Goal: Task Accomplishment & Management: Manage account settings

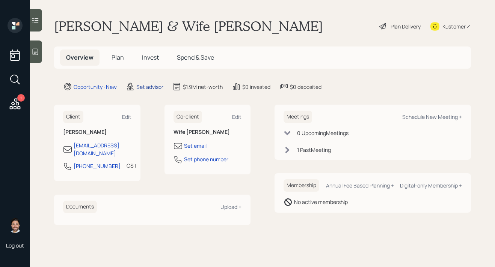
click at [150, 87] on div "Set advisor" at bounding box center [149, 87] width 27 height 8
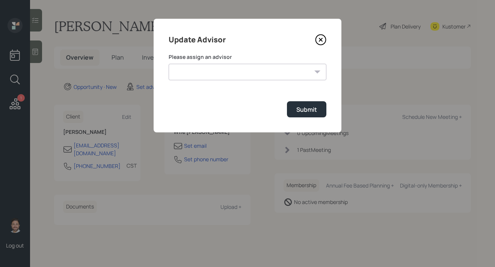
click at [195, 72] on select "Michael Russo Jonah Coleman Tyler End Treva Nostdahl Eric Schwartz Sami Boghos …" at bounding box center [248, 72] width 158 height 17
select select "bffa7908-1b2a-4c79-9bb6-f0ec9aed22d3"
click at [169, 64] on select "Michael Russo Jonah Coleman Tyler End Treva Nostdahl Eric Schwartz Sami Boghos …" at bounding box center [248, 72] width 158 height 17
click at [302, 105] on div "Submit" at bounding box center [306, 109] width 21 height 8
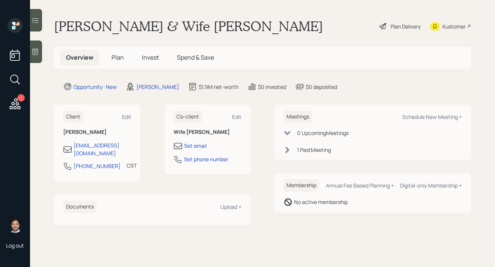
click at [120, 61] on span "Plan" at bounding box center [117, 57] width 12 height 8
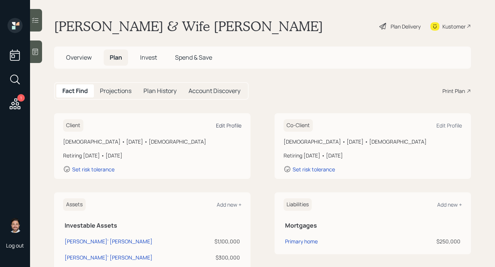
click at [235, 126] on div "Edit Profile" at bounding box center [229, 125] width 26 height 7
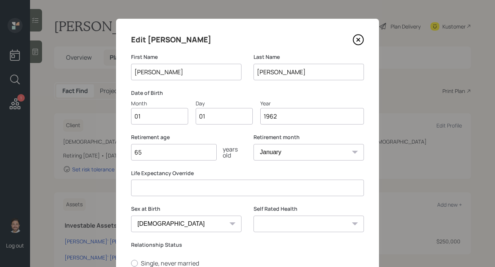
click at [178, 117] on input "01" at bounding box center [159, 116] width 57 height 17
type input "0"
type input "11"
type input "03"
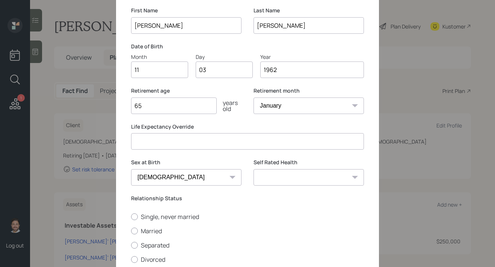
scroll to position [47, 0]
click at [155, 232] on label "Married" at bounding box center [247, 231] width 233 height 8
click at [131, 231] on input "Married" at bounding box center [131, 231] width 0 height 0
radio input "true"
click at [286, 176] on select "Excellent Very Good Good Fair Poor" at bounding box center [308, 177] width 110 height 17
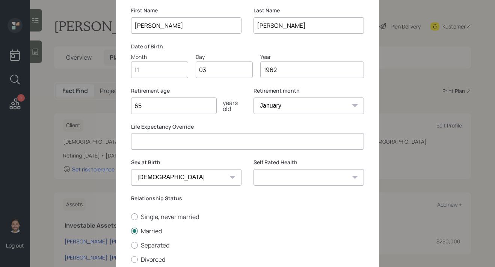
select select "very_good"
click at [253, 169] on select "Excellent Very Good Good Fair Poor" at bounding box center [308, 177] width 110 height 17
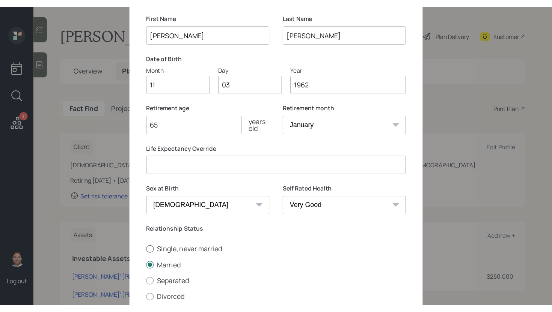
scroll to position [117, 0]
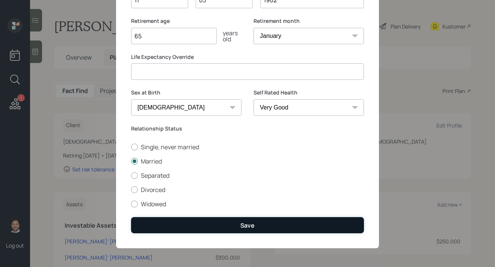
click at [261, 221] on button "Save" at bounding box center [247, 225] width 233 height 16
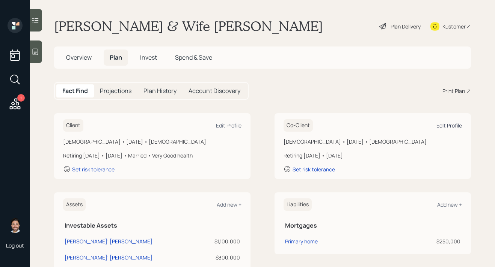
click at [447, 127] on div "Edit Profile" at bounding box center [449, 125] width 26 height 7
select select "female"
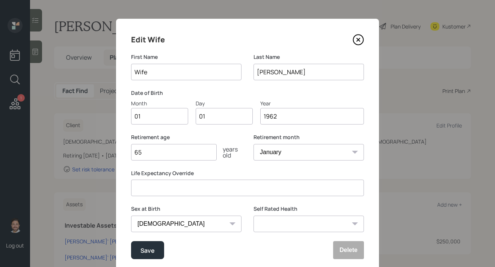
click at [185, 72] on input "Wife" at bounding box center [186, 72] width 110 height 17
type input "Rosemary"
click at [170, 117] on input "01" at bounding box center [159, 116] width 57 height 17
type input "0"
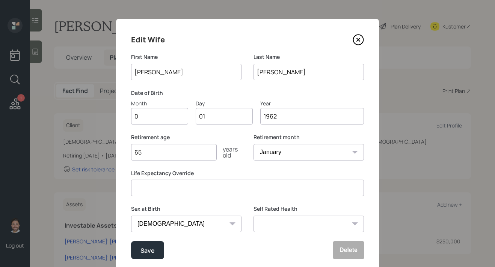
type input "07"
type input "0"
type input "24"
click at [237, 167] on div "Retirement age 65 years old" at bounding box center [186, 152] width 110 height 36
click at [282, 221] on select "Excellent Very Good Good Fair Poor" at bounding box center [308, 224] width 110 height 17
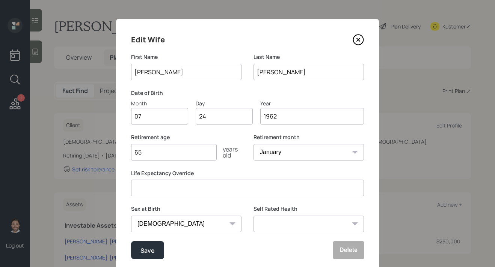
select select "very_good"
click at [253, 216] on select "Excellent Very Good Good Fair Poor" at bounding box center [308, 224] width 110 height 17
click at [152, 249] on div "Save" at bounding box center [147, 250] width 14 height 10
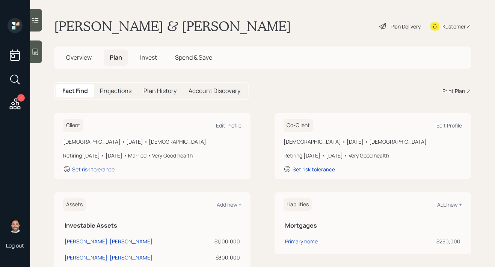
click at [80, 56] on span "Overview" at bounding box center [79, 57] width 26 height 8
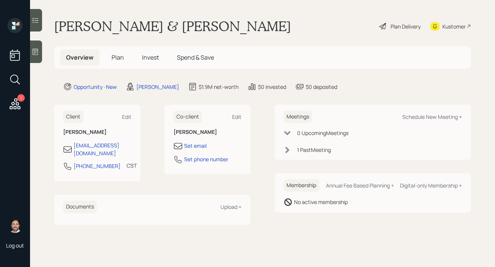
click at [116, 60] on span "Plan" at bounding box center [117, 57] width 12 height 8
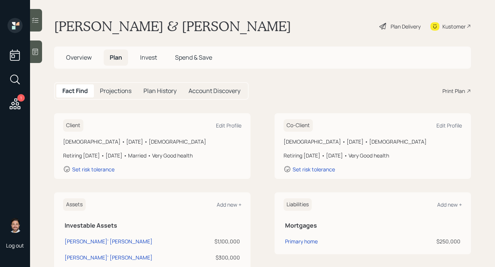
click at [400, 24] on div "Plan Delivery" at bounding box center [405, 27] width 30 height 8
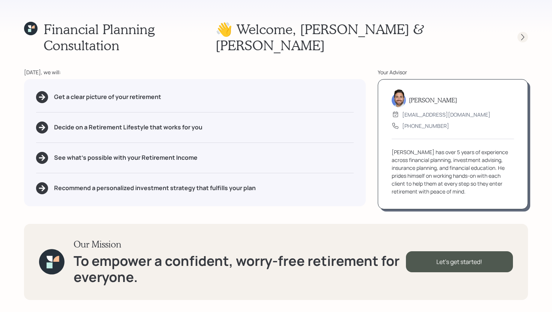
click at [494, 34] on icon at bounding box center [522, 37] width 3 height 6
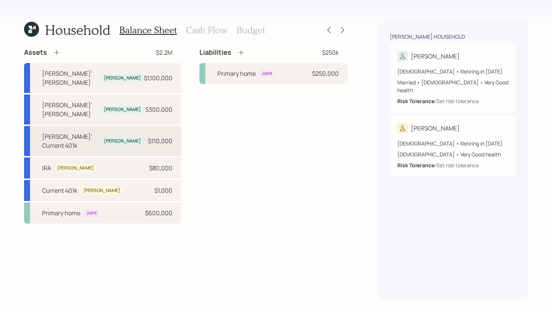
click at [162, 137] on div "$110,000" at bounding box center [160, 141] width 24 height 9
select select "company_sponsored"
select select "balanced"
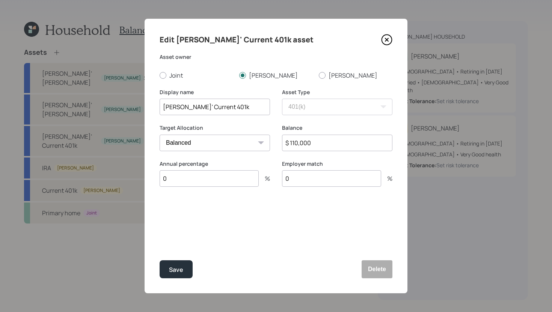
click at [226, 182] on input "0" at bounding box center [208, 178] width 99 height 17
type input "1"
type input "20"
click at [322, 183] on input "0" at bounding box center [331, 178] width 99 height 17
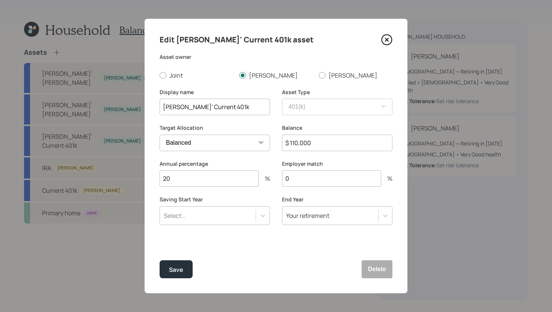
click at [322, 183] on input "0" at bounding box center [331, 178] width 99 height 17
type input "6"
click at [232, 218] on div "Select..." at bounding box center [208, 215] width 96 height 13
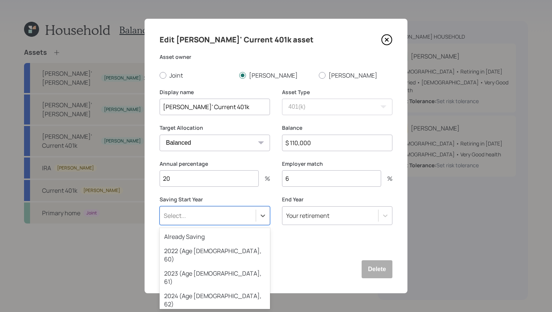
scroll to position [9, 0]
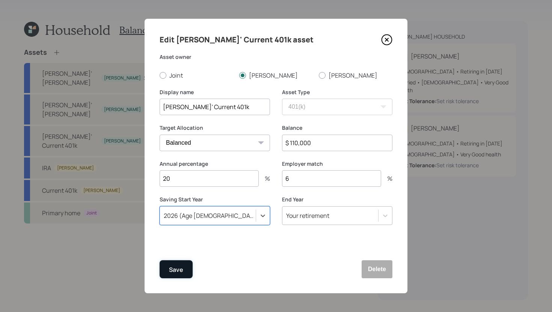
click at [177, 267] on div "Save" at bounding box center [176, 270] width 14 height 10
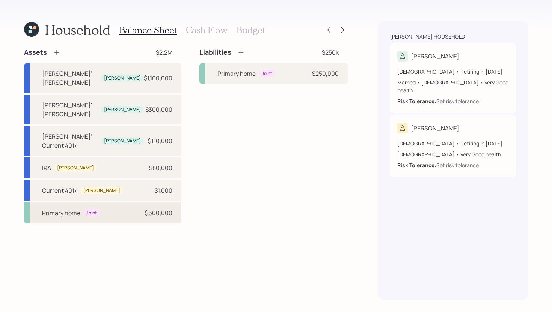
click at [108, 203] on div "Primary home Joint $600,000" at bounding box center [102, 213] width 157 height 21
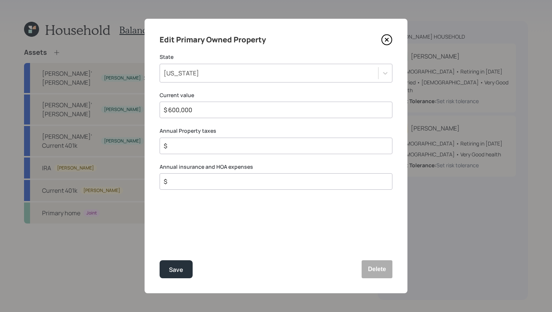
click at [206, 148] on input "$" at bounding box center [273, 145] width 220 height 9
type input "$ 14,000"
click at [216, 182] on input "$" at bounding box center [273, 181] width 220 height 9
type input "$ 1,500"
click at [191, 267] on button "Save" at bounding box center [175, 269] width 33 height 18
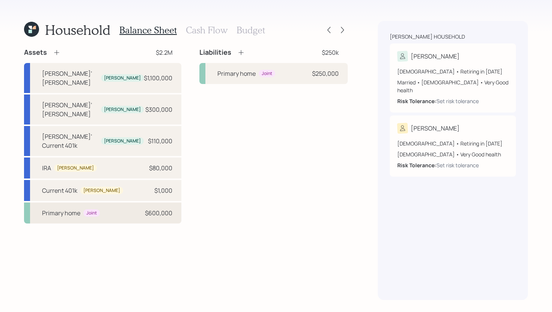
click at [114, 203] on div "Primary home Joint $600,000" at bounding box center [102, 213] width 157 height 21
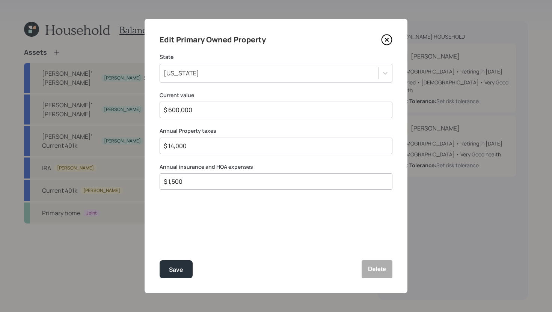
click at [388, 39] on icon at bounding box center [386, 39] width 11 height 11
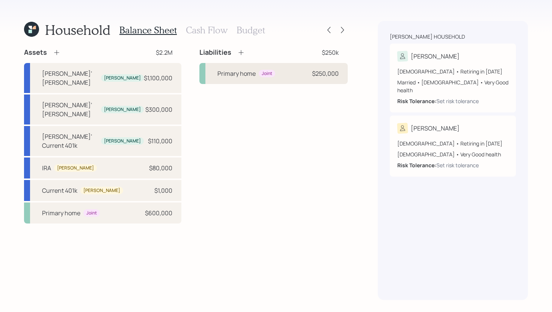
click at [262, 66] on div "Primary home Joint $250,000" at bounding box center [273, 73] width 148 height 21
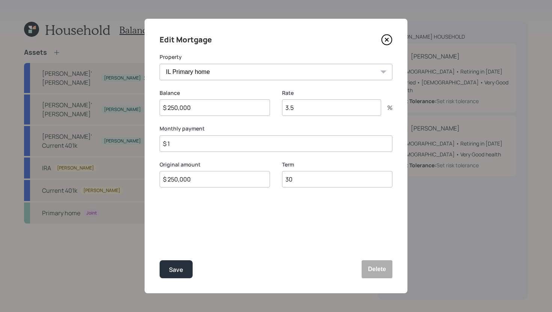
click at [233, 143] on input "$ 1" at bounding box center [275, 143] width 233 height 17
type input "$ 2,000"
click at [296, 111] on input "3.5" at bounding box center [331, 107] width 99 height 17
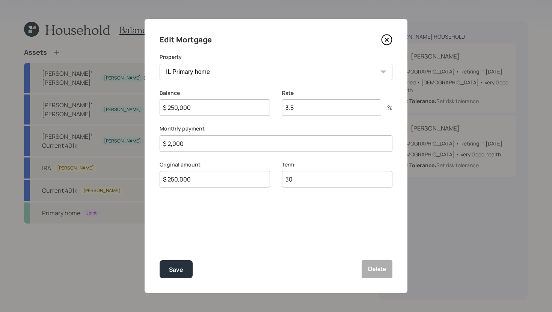
click at [296, 111] on input "3.5" at bounding box center [331, 107] width 99 height 17
type input "2.9"
click at [185, 262] on button "Save" at bounding box center [175, 269] width 33 height 18
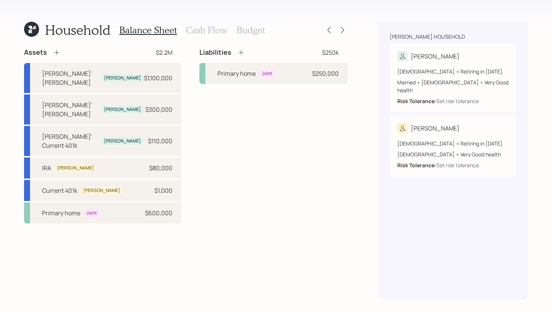
click at [237, 51] on icon at bounding box center [241, 53] width 8 height 8
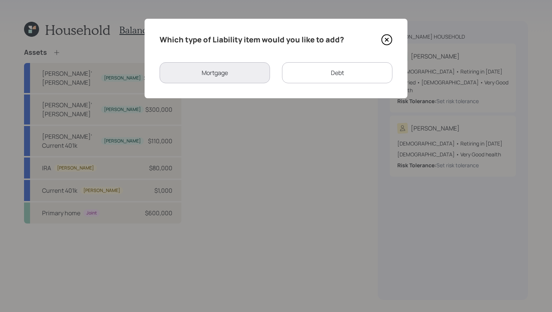
click at [308, 67] on div "Debt" at bounding box center [337, 72] width 110 height 21
select select "credit_card"
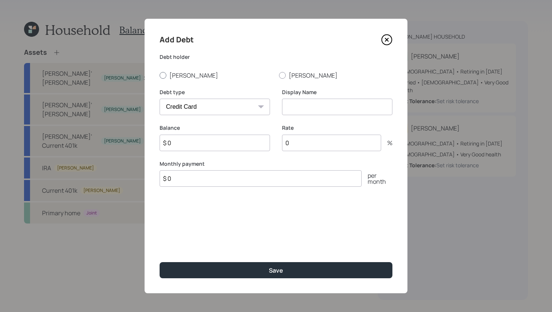
click at [179, 77] on label "Charles" at bounding box center [215, 75] width 113 height 8
click at [159, 75] on input "Charles" at bounding box center [159, 75] width 0 height 0
radio input "true"
click at [313, 110] on input at bounding box center [337, 107] width 110 height 17
type input "Credit Cards"
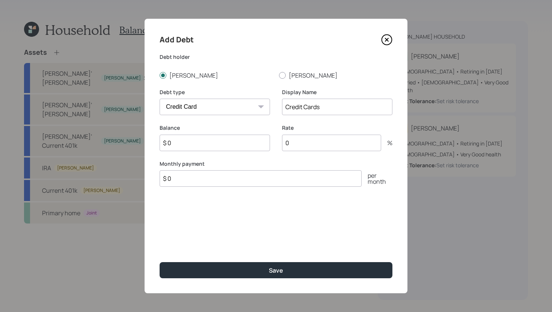
click at [210, 147] on input "$ 0" at bounding box center [214, 143] width 110 height 17
type input "$ 40,000"
click at [199, 182] on input "$ 0" at bounding box center [260, 178] width 202 height 17
type input "$ 4,000"
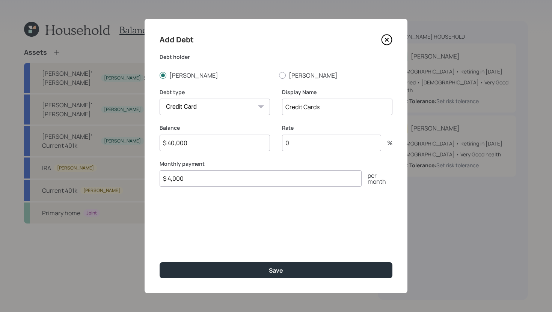
click at [302, 147] on input "0" at bounding box center [331, 143] width 99 height 17
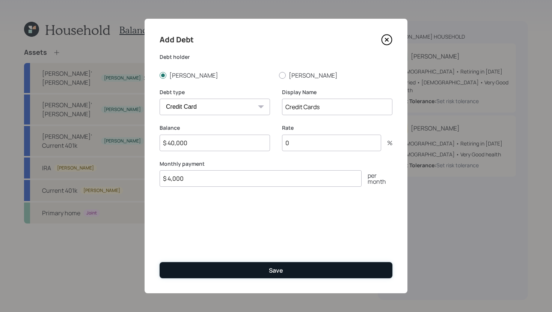
click at [277, 267] on div "Save" at bounding box center [276, 270] width 14 height 8
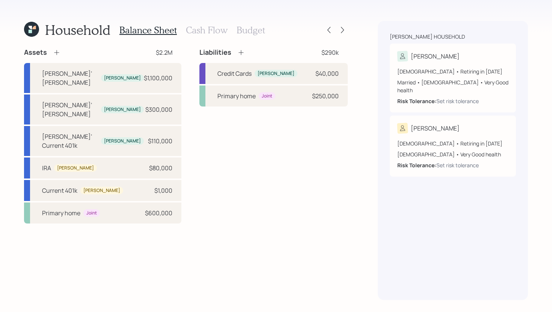
click at [210, 30] on h3 "Cash Flow" at bounding box center [207, 30] width 42 height 11
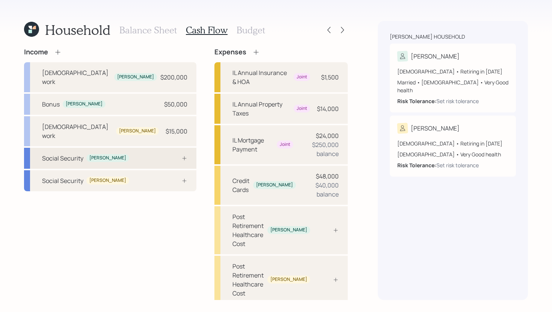
click at [130, 148] on div "Social Security Charles" at bounding box center [110, 158] width 172 height 21
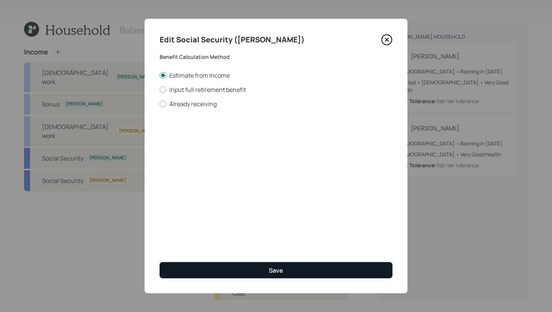
click at [242, 267] on button "Save" at bounding box center [275, 270] width 233 height 16
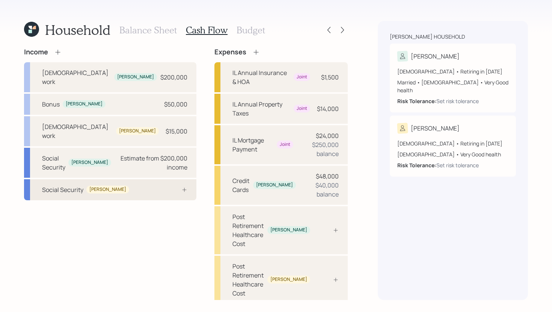
click at [140, 179] on div "Social Security Rosemary" at bounding box center [110, 189] width 172 height 21
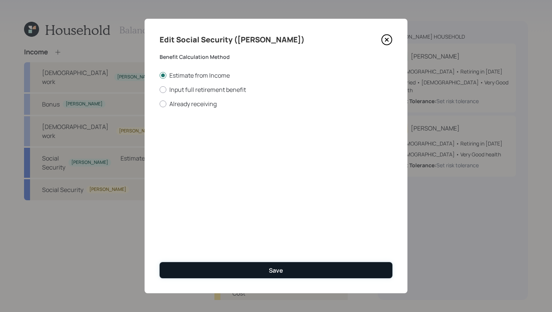
click at [218, 267] on button "Save" at bounding box center [275, 270] width 233 height 16
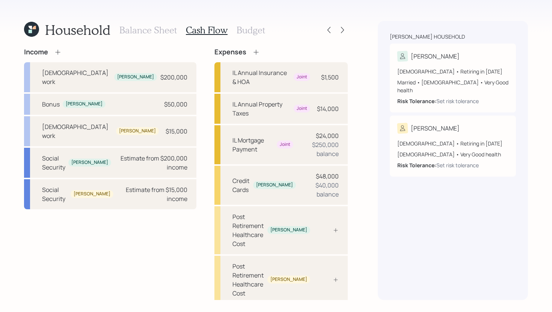
click at [138, 29] on h3 "Balance Sheet" at bounding box center [147, 30] width 57 height 11
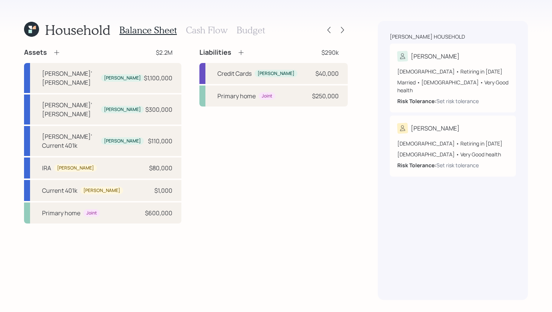
click at [59, 53] on icon at bounding box center [57, 53] width 8 height 8
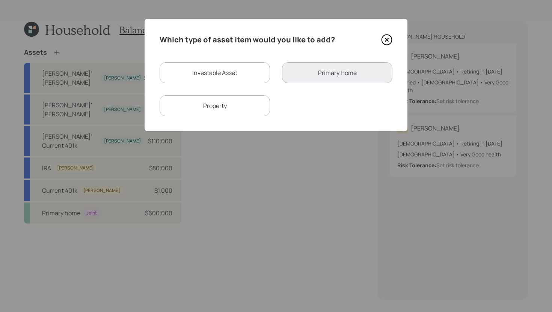
click at [229, 78] on div "Investable Asset" at bounding box center [214, 72] width 110 height 21
select select "taxable"
select select "balanced"
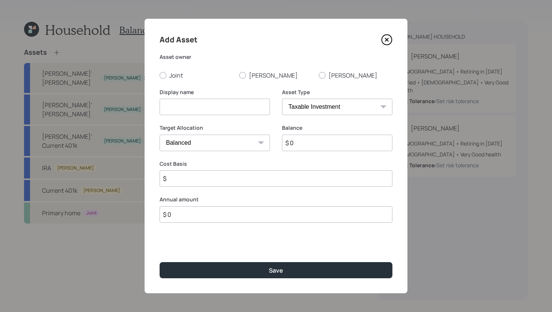
click at [231, 101] on input at bounding box center [214, 107] width 110 height 17
type input "Rosemary's Lump Sum Pension"
click at [324, 109] on select "SEP IRA IRA Roth IRA 401(k) Roth 401(k) 403(b) Roth 403(b) 457(b) Roth 457(b) H…" at bounding box center [337, 107] width 110 height 17
select select "ira"
click at [282, 99] on select "SEP IRA IRA Roth IRA 401(k) Roth 401(k) 403(b) Roth 403(b) 457(b) Roth 457(b) H…" at bounding box center [337, 107] width 110 height 17
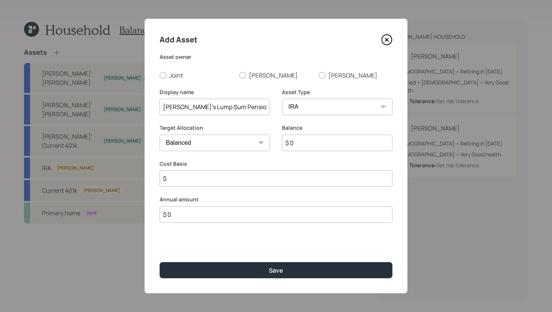
type input "$"
click at [317, 144] on input "$ 0" at bounding box center [337, 143] width 110 height 17
type input "$ 70,000"
click at [302, 184] on input "$" at bounding box center [275, 178] width 233 height 17
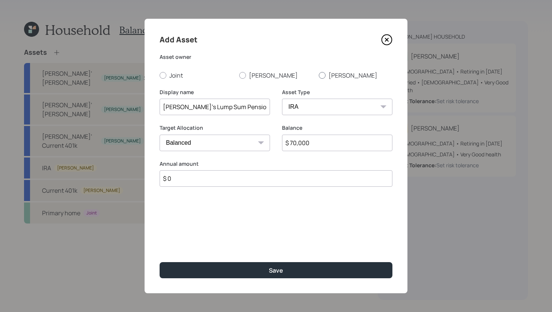
type input "$ 0"
click at [345, 75] on label "Rosemary" at bounding box center [356, 75] width 74 height 8
click at [319, 75] on input "Rosemary" at bounding box center [318, 75] width 0 height 0
radio input "true"
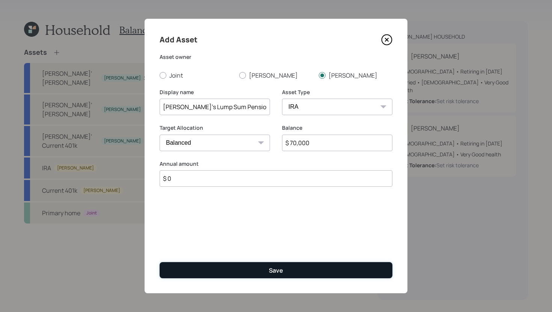
click at [299, 263] on button "Save" at bounding box center [275, 270] width 233 height 16
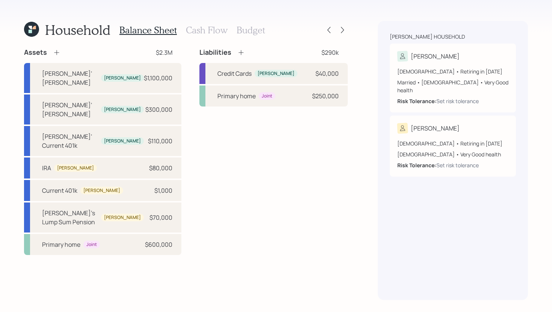
click at [207, 30] on h3 "Cash Flow" at bounding box center [207, 30] width 42 height 11
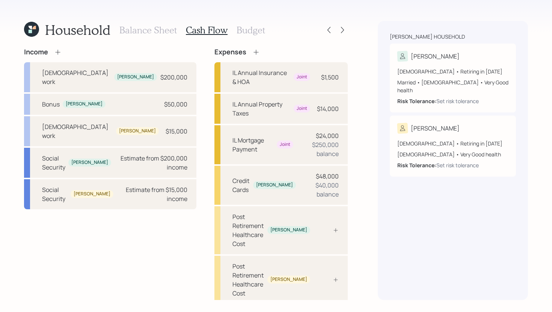
click at [252, 53] on icon at bounding box center [256, 52] width 8 height 8
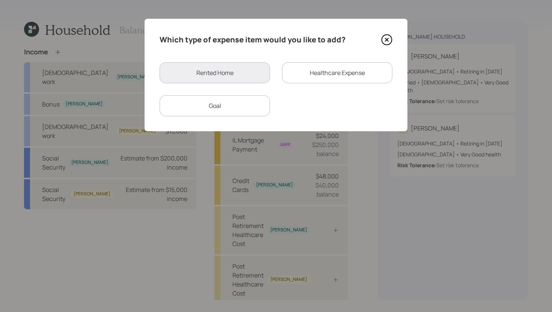
click at [314, 74] on div "Healthcare Expense" at bounding box center [337, 72] width 110 height 21
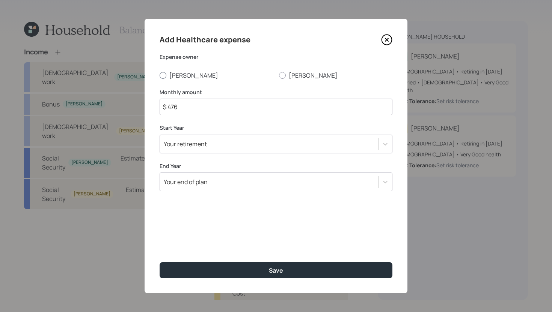
click at [177, 74] on label "Charles" at bounding box center [215, 75] width 113 height 8
click at [159, 75] on input "Charles" at bounding box center [159, 75] width 0 height 0
radio input "true"
click at [194, 107] on input "$ 476" at bounding box center [275, 107] width 233 height 17
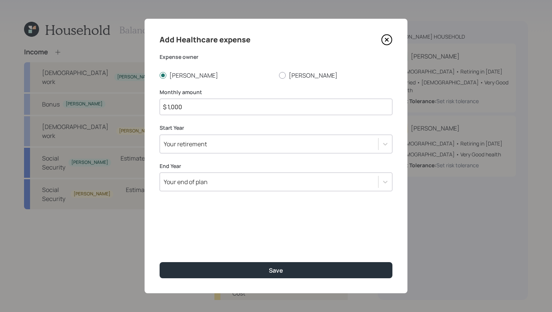
type input "$ 1,000"
click at [215, 150] on div "Your retirement" at bounding box center [275, 144] width 233 height 19
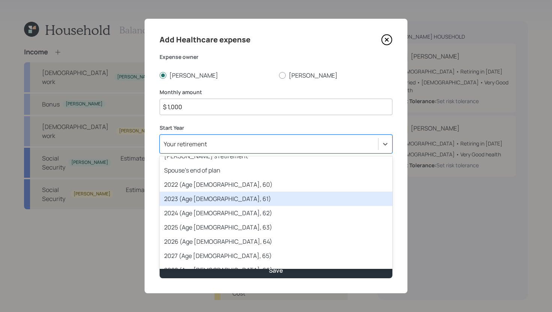
scroll to position [23, 0]
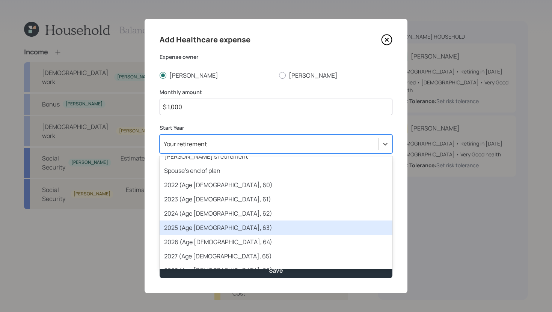
click at [212, 224] on div "2025 (Age 63, 63)" at bounding box center [275, 228] width 233 height 14
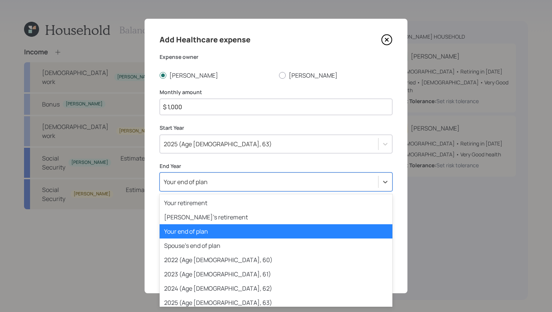
click at [230, 175] on div "Your end of plan" at bounding box center [275, 182] width 233 height 19
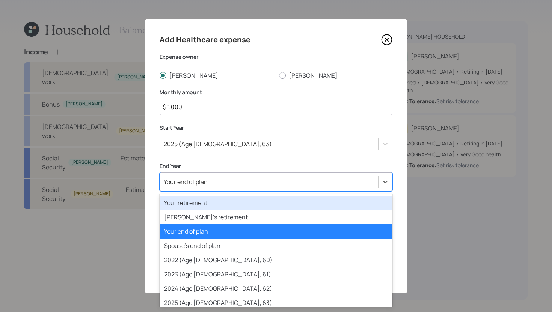
click at [217, 203] on div "Your retirement" at bounding box center [275, 203] width 233 height 14
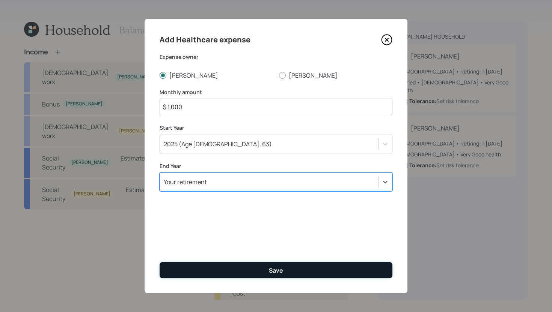
click at [228, 267] on button "Save" at bounding box center [275, 270] width 233 height 16
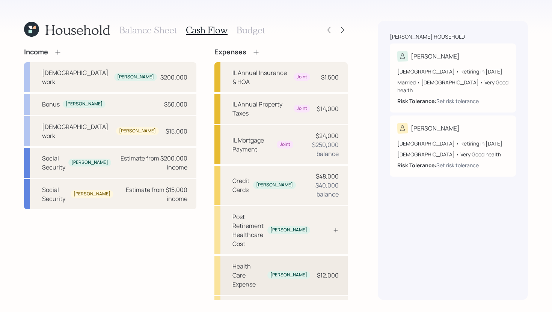
scroll to position [8, 0]
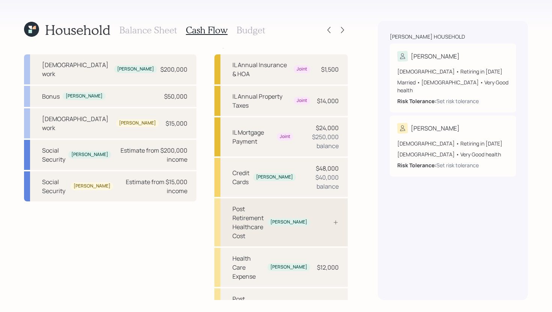
click at [324, 220] on div at bounding box center [327, 223] width 23 height 6
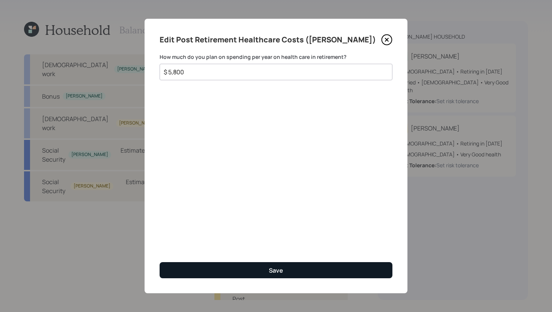
type input "$ 5,800"
click at [286, 267] on button "Save" at bounding box center [275, 270] width 233 height 16
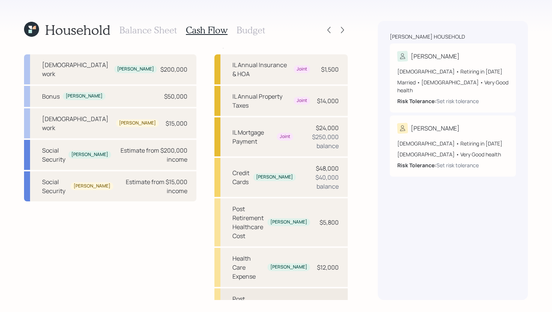
click at [320, 267] on div "Post Retirement Healthcare Cost Rosemary" at bounding box center [280, 313] width 133 height 48
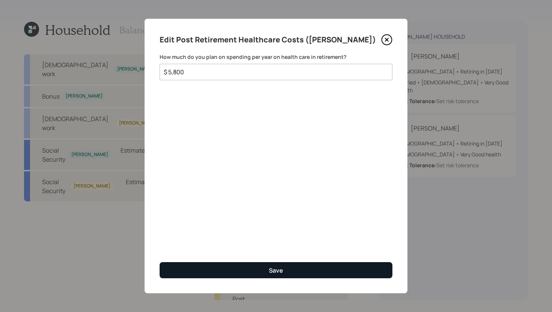
type input "$ 5,800"
click at [279, 267] on div "Save" at bounding box center [276, 270] width 14 height 8
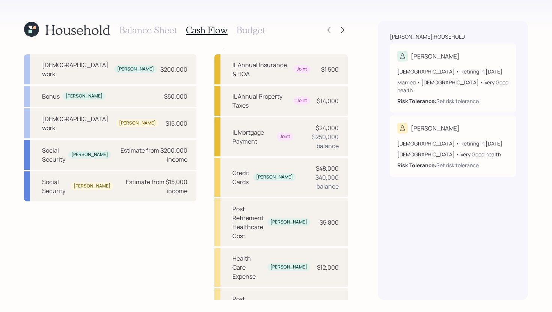
click at [257, 34] on h3 "Budget" at bounding box center [250, 30] width 29 height 11
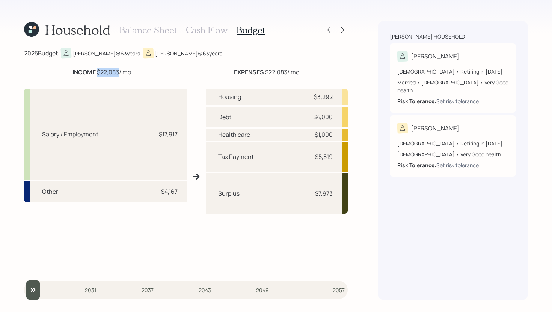
drag, startPoint x: 97, startPoint y: 73, endPoint x: 118, endPoint y: 71, distance: 21.1
click at [118, 71] on div "INCOME $22,083 / mo" at bounding box center [101, 72] width 59 height 9
drag, startPoint x: 38, startPoint y: 193, endPoint x: 80, endPoint y: 192, distance: 42.0
click at [80, 192] on div "Other $4,167" at bounding box center [105, 191] width 163 height 21
click at [127, 217] on div "Salary / Employment $17,917 Other $4,167" at bounding box center [105, 180] width 163 height 182
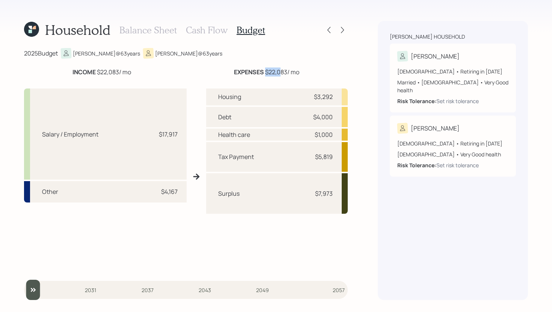
drag, startPoint x: 265, startPoint y: 71, endPoint x: 280, endPoint y: 71, distance: 14.6
click at [280, 71] on div "EXPENSES $22,083 / mo" at bounding box center [266, 72] width 65 height 9
click at [286, 73] on div "EXPENSES $22,083 / mo" at bounding box center [266, 72] width 65 height 9
drag, startPoint x: 311, startPoint y: 157, endPoint x: 334, endPoint y: 156, distance: 23.3
click at [334, 156] on div "Tax Payment $5,819" at bounding box center [277, 157] width 142 height 30
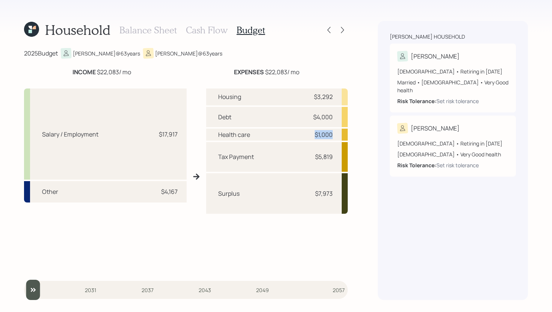
drag, startPoint x: 311, startPoint y: 134, endPoint x: 334, endPoint y: 134, distance: 22.1
click at [334, 134] on div "Health care $1,000" at bounding box center [277, 135] width 142 height 12
drag, startPoint x: 313, startPoint y: 118, endPoint x: 336, endPoint y: 117, distance: 22.5
click at [336, 117] on div "Debt $4,000" at bounding box center [277, 117] width 142 height 20
drag, startPoint x: 312, startPoint y: 97, endPoint x: 344, endPoint y: 96, distance: 32.3
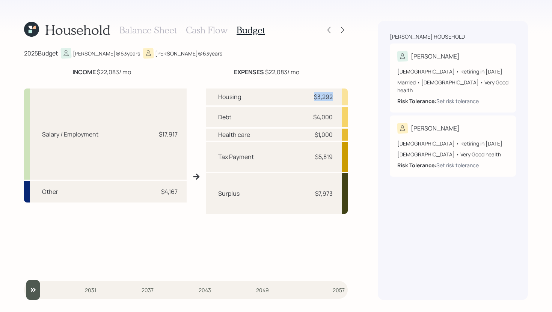
click at [345, 96] on div "Housing $3,292" at bounding box center [277, 97] width 142 height 17
click at [336, 101] on div "Housing $3,292" at bounding box center [277, 97] width 142 height 17
drag, startPoint x: 314, startPoint y: 194, endPoint x: 334, endPoint y: 192, distance: 20.8
click at [334, 191] on div "Surplus $7,973" at bounding box center [277, 193] width 142 height 41
drag, startPoint x: 249, startPoint y: 196, endPoint x: 215, endPoint y: 195, distance: 34.2
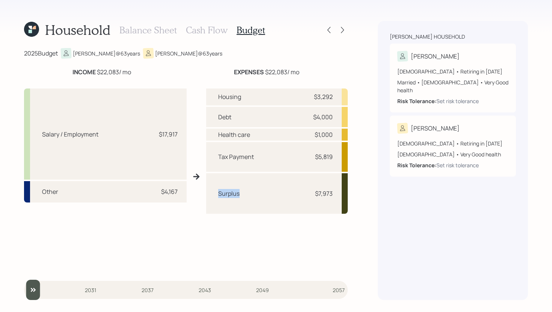
click at [215, 195] on div "Surplus $7,973" at bounding box center [277, 193] width 142 height 41
click at [227, 205] on div "Surplus $7,973" at bounding box center [277, 193] width 142 height 41
click at [193, 33] on h3 "Cash Flow" at bounding box center [207, 30] width 42 height 11
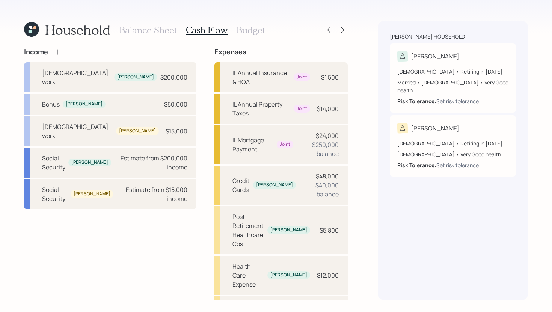
click at [153, 33] on h3 "Balance Sheet" at bounding box center [147, 30] width 57 height 11
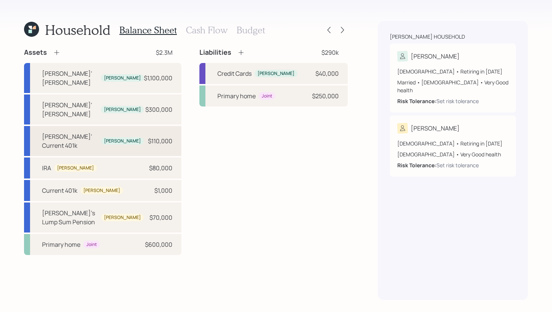
click at [89, 132] on div "Charles' Current 401k" at bounding box center [70, 141] width 56 height 18
select select "company_sponsored"
select select "balanced"
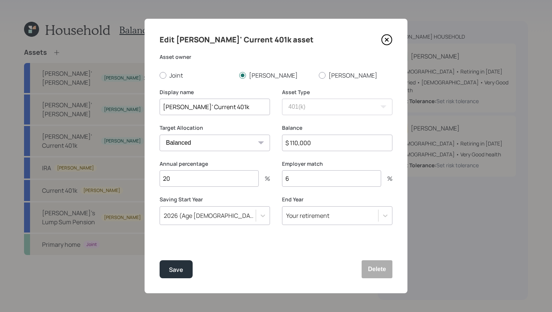
click at [216, 217] on div "2026 (Age 64, 64)" at bounding box center [208, 215] width 96 height 13
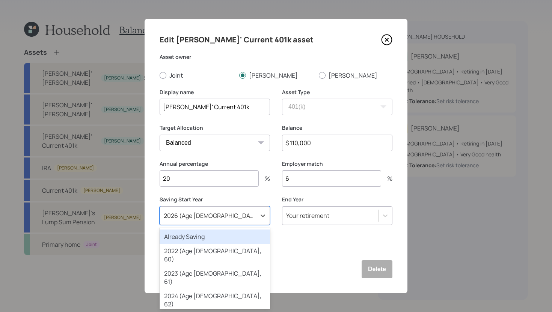
click at [205, 237] on div "Already Saving" at bounding box center [214, 237] width 110 height 14
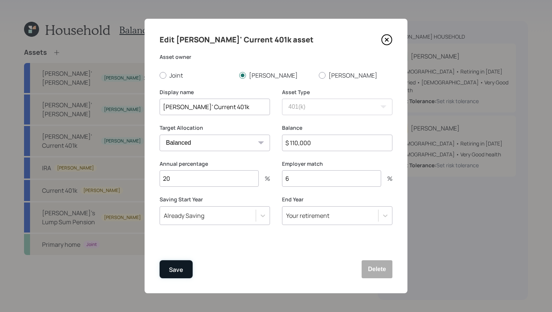
click at [183, 267] on button "Save" at bounding box center [175, 269] width 33 height 18
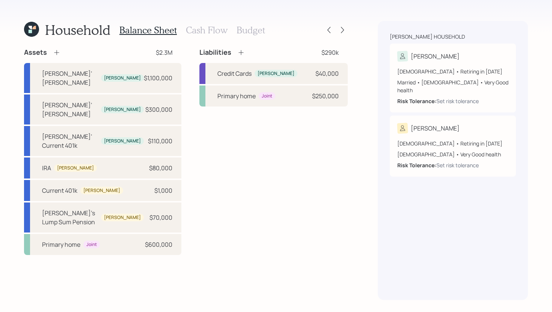
click at [257, 32] on h3 "Budget" at bounding box center [250, 30] width 29 height 11
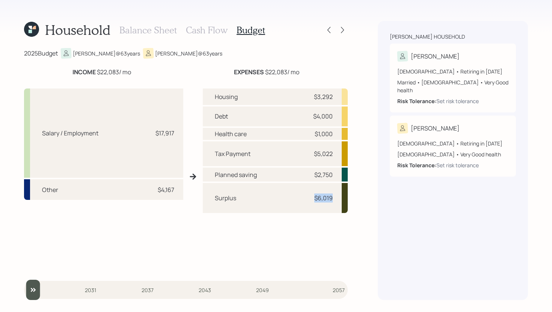
drag, startPoint x: 313, startPoint y: 199, endPoint x: 334, endPoint y: 198, distance: 21.0
click at [334, 198] on div "Surplus $6,019" at bounding box center [275, 198] width 145 height 30
drag, startPoint x: 314, startPoint y: 198, endPoint x: 322, endPoint y: 197, distance: 8.3
click at [322, 197] on div "$6,019" at bounding box center [323, 198] width 18 height 9
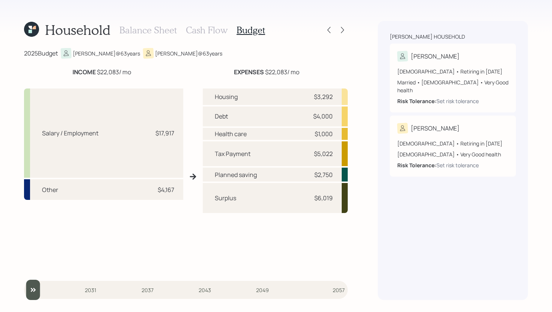
click at [315, 214] on div "Housing $3,292 Debt $4,000 Health care $1,000 Tax Payment $5,022 Planned saving…" at bounding box center [275, 180] width 145 height 182
drag, startPoint x: 312, startPoint y: 199, endPoint x: 305, endPoint y: 199, distance: 6.8
click at [305, 199] on div "Surplus $6,019" at bounding box center [275, 198] width 145 height 30
drag, startPoint x: 313, startPoint y: 199, endPoint x: 322, endPoint y: 199, distance: 8.3
click at [322, 199] on div "$6,019" at bounding box center [321, 198] width 23 height 9
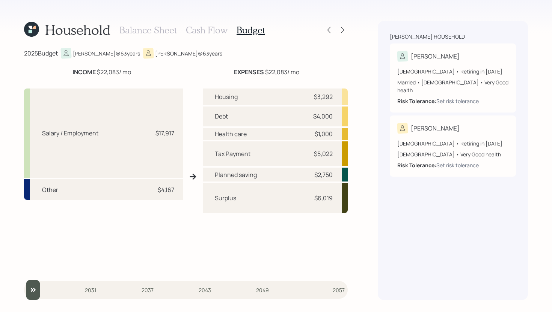
click at [295, 205] on div "Surplus $6,019" at bounding box center [275, 198] width 145 height 30
drag, startPoint x: 312, startPoint y: 199, endPoint x: 332, endPoint y: 198, distance: 19.9
click at [332, 198] on div "$6,019" at bounding box center [321, 198] width 23 height 9
click at [298, 202] on div "Surplus $6,019" at bounding box center [275, 198] width 145 height 30
click at [215, 32] on h3 "Cash Flow" at bounding box center [207, 30] width 42 height 11
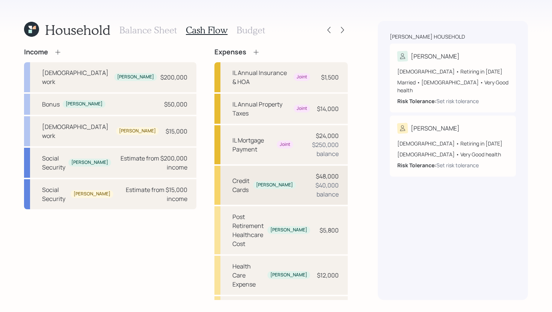
scroll to position [8, 0]
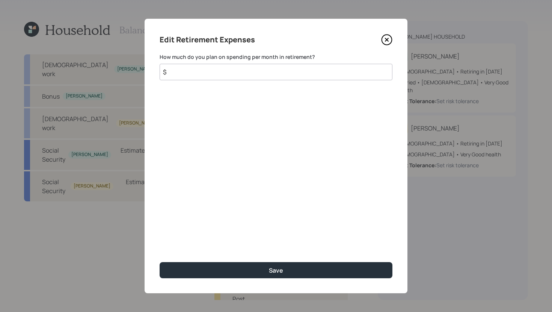
click at [234, 73] on input "$" at bounding box center [275, 72] width 233 height 17
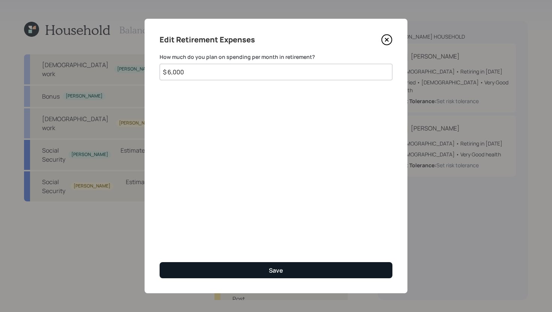
type input "$ 6,000"
click at [284, 270] on button "Save" at bounding box center [275, 270] width 233 height 16
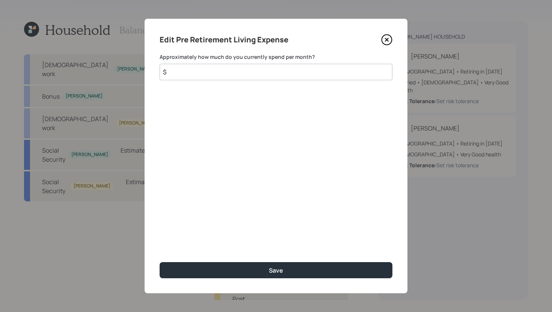
click at [236, 72] on input "$" at bounding box center [275, 72] width 233 height 17
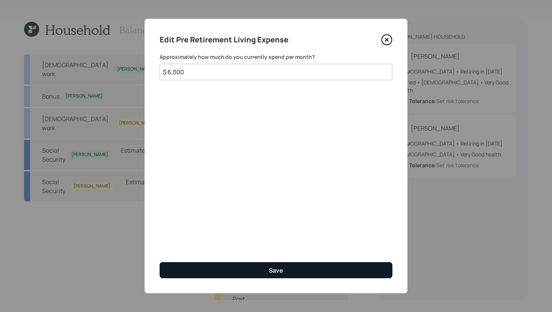
type input "$ 6,000"
click at [264, 266] on button "Save" at bounding box center [275, 270] width 233 height 16
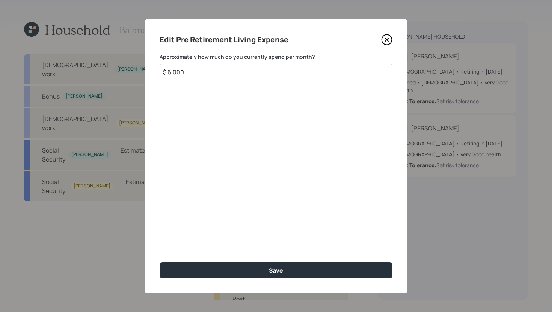
click at [389, 41] on icon at bounding box center [386, 39] width 11 height 11
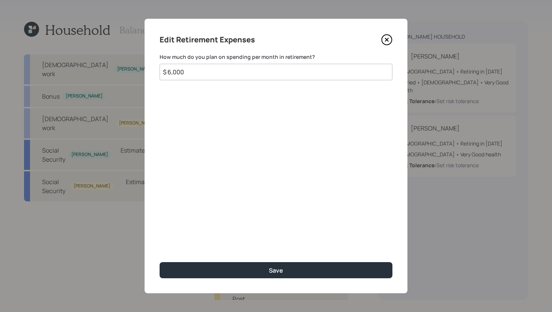
click at [198, 71] on input "$ 6,000" at bounding box center [275, 72] width 233 height 17
click at [190, 72] on input "$ 6,000" at bounding box center [275, 72] width 233 height 17
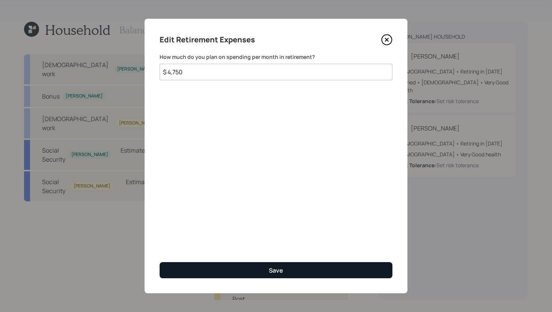
type input "$ 4,750"
click at [266, 271] on button "Save" at bounding box center [275, 270] width 233 height 16
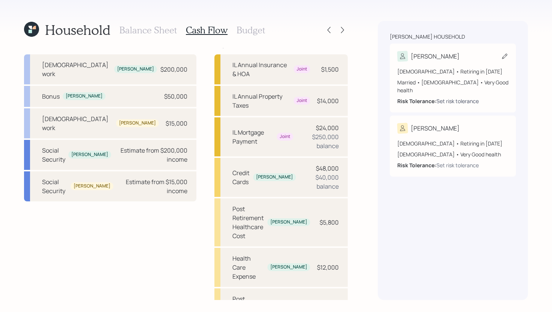
click at [448, 97] on div "Set risk tolerance" at bounding box center [457, 101] width 42 height 8
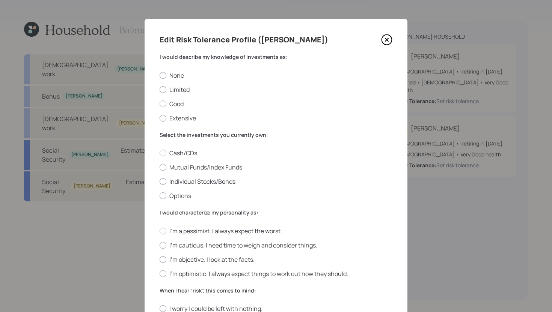
click at [178, 119] on label "Extensive" at bounding box center [275, 118] width 233 height 8
click at [159, 118] on input "Extensive" at bounding box center [159, 118] width 0 height 0
radio input "true"
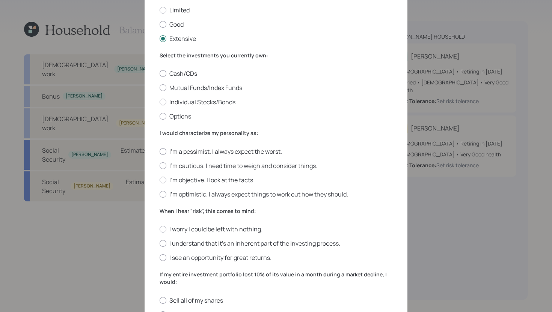
scroll to position [79, 0]
click at [214, 92] on label "Mutual Funds/Index Funds" at bounding box center [275, 88] width 233 height 8
click at [159, 89] on input "Mutual Funds/Index Funds" at bounding box center [159, 89] width 0 height 0
radio input "true"
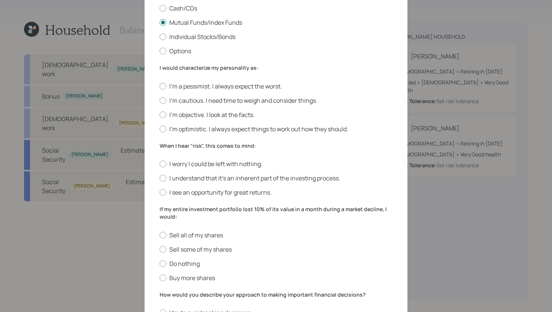
scroll to position [153, 0]
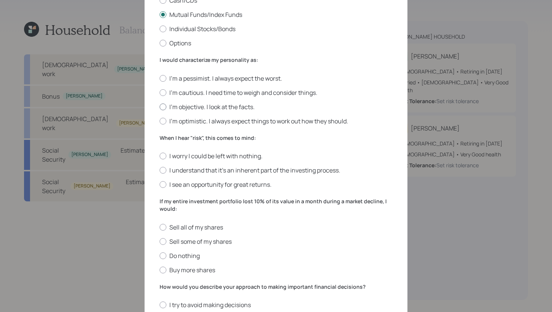
click at [214, 110] on label "I'm objective. I look at the facts." at bounding box center [275, 107] width 233 height 8
click at [159, 107] on input "I'm objective. I look at the facts." at bounding box center [159, 107] width 0 height 0
radio input "true"
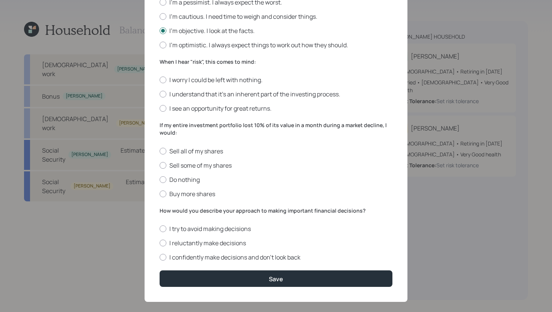
scroll to position [229, 0]
click at [247, 94] on label "I understand that it’s an inherent part of the investing process." at bounding box center [275, 94] width 233 height 8
click at [159, 95] on input "I understand that it’s an inherent part of the investing process." at bounding box center [159, 95] width 0 height 0
radio input "true"
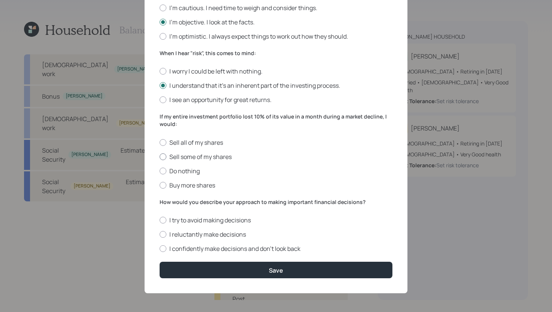
scroll to position [237, 0]
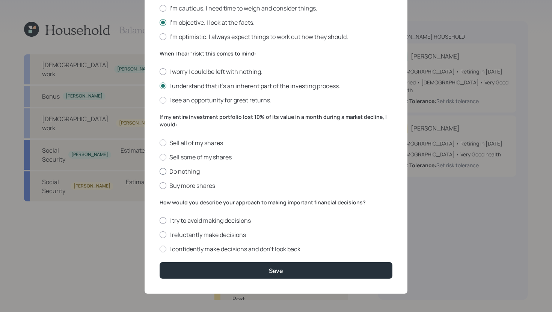
click at [190, 170] on label "Do nothing" at bounding box center [275, 171] width 233 height 8
click at [159, 171] on input "Do nothing" at bounding box center [159, 171] width 0 height 0
radio input "true"
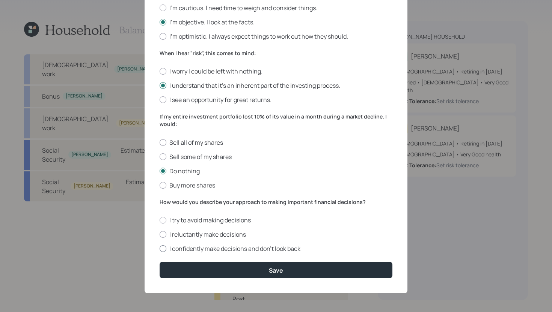
click at [254, 248] on label "I confidently make decisions and don’t look back" at bounding box center [275, 249] width 233 height 8
click at [159, 249] on input "I confidently make decisions and don’t look back" at bounding box center [159, 249] width 0 height 0
radio input "true"
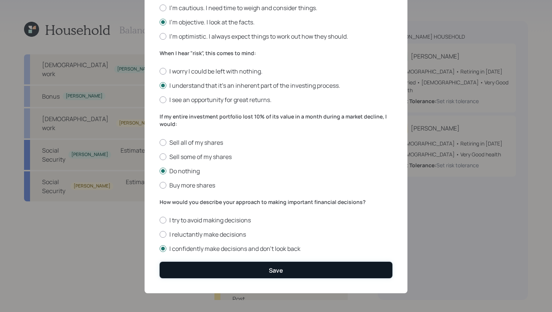
click at [254, 267] on button "Save" at bounding box center [275, 270] width 233 height 16
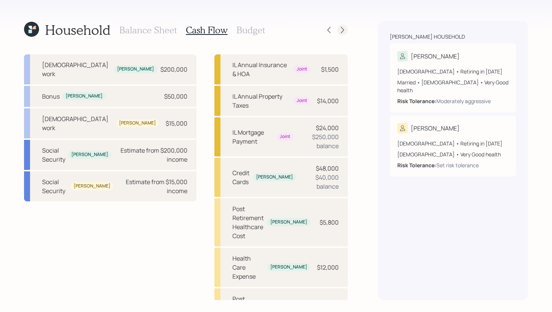
click at [343, 31] on icon at bounding box center [343, 30] width 8 height 8
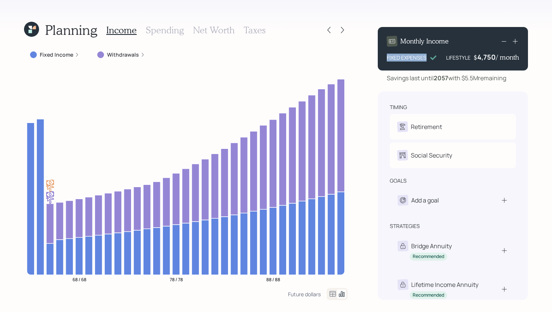
drag, startPoint x: 388, startPoint y: 59, endPoint x: 426, endPoint y: 59, distance: 38.3
click at [426, 59] on div "FIXED EXPENSES" at bounding box center [407, 58] width 40 height 8
click at [424, 16] on div "Planning Income Spending Net Worth Taxes Fixed Income Withdrawals 68 / 68 78 / …" at bounding box center [276, 156] width 552 height 312
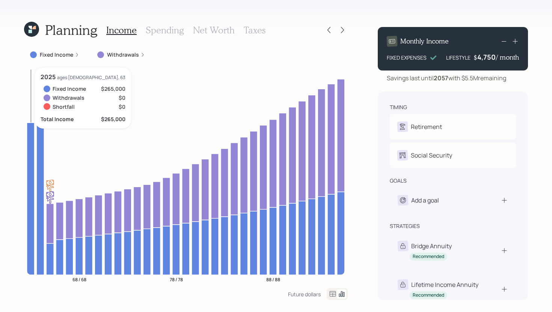
click at [30, 163] on icon at bounding box center [31, 199] width 8 height 152
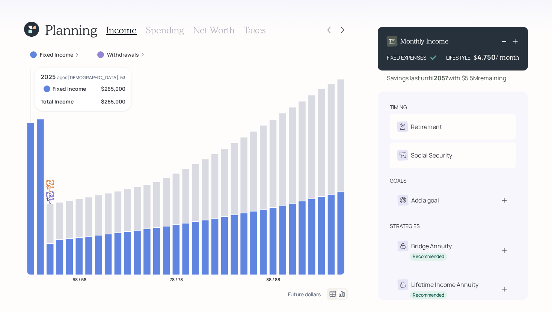
click at [31, 162] on icon at bounding box center [31, 199] width 8 height 152
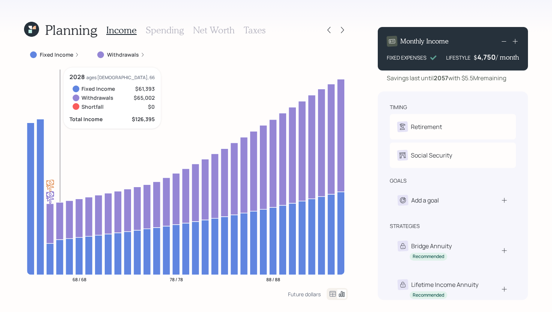
click at [57, 54] on label "Fixed Income" at bounding box center [56, 55] width 33 height 8
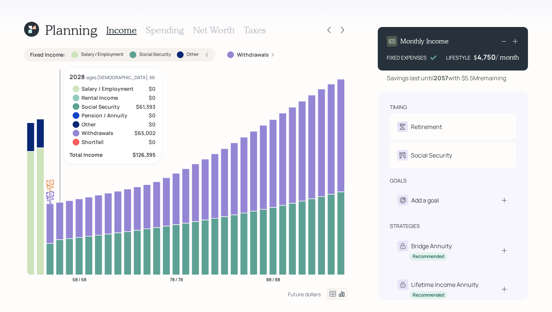
click at [57, 55] on label "Fixed Income :" at bounding box center [47, 55] width 35 height 8
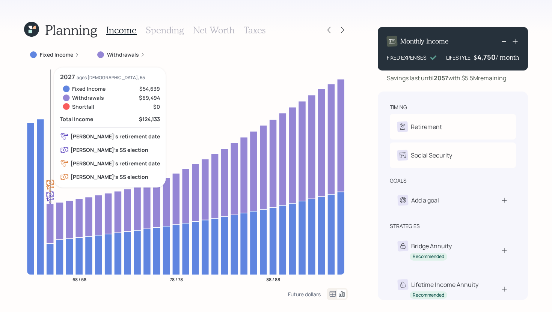
click at [49, 236] on icon at bounding box center [50, 224] width 8 height 40
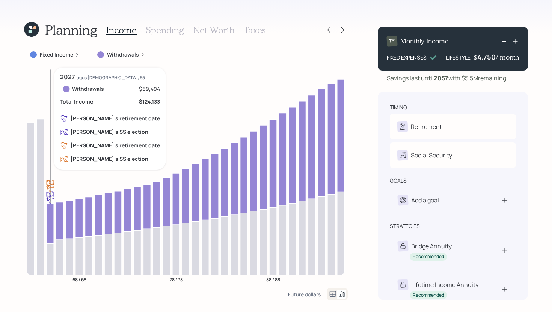
click at [50, 235] on icon at bounding box center [50, 224] width 8 height 40
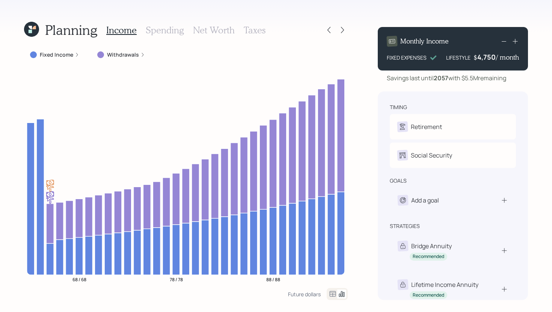
click at [127, 54] on label "Withdrawals" at bounding box center [123, 55] width 32 height 8
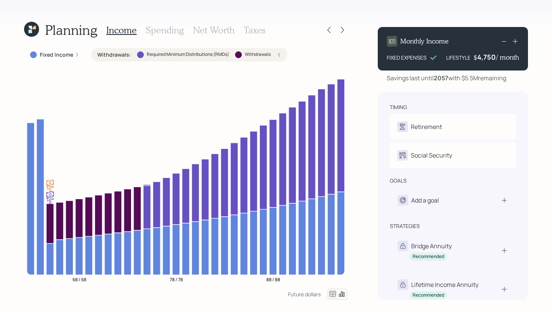
click at [143, 51] on div "Required Minimum Distributions (RMDs)" at bounding box center [183, 54] width 92 height 7
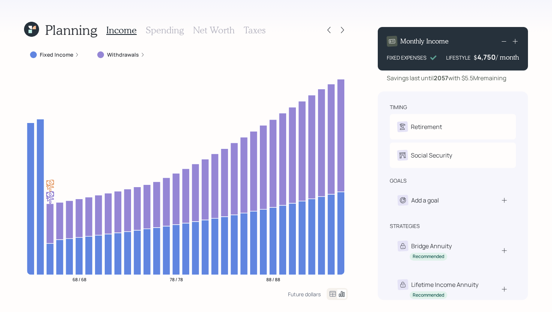
click at [123, 55] on label "Withdrawals" at bounding box center [123, 55] width 32 height 8
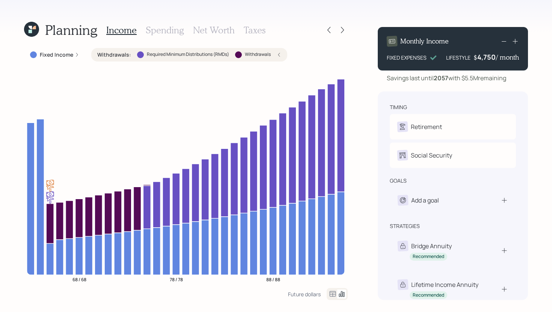
click at [171, 53] on label "Required Minimum Distributions (RMDs)" at bounding box center [188, 54] width 82 height 6
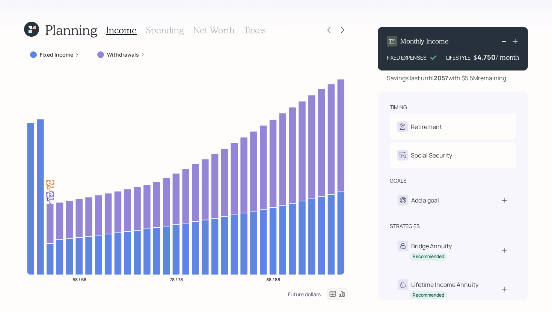
click at [126, 55] on label "Withdrawals" at bounding box center [123, 55] width 32 height 8
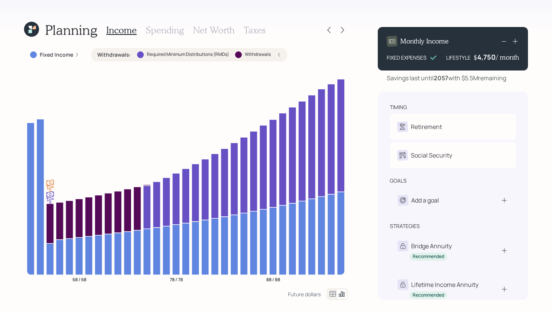
click at [167, 32] on h3 "Spending" at bounding box center [165, 30] width 38 height 11
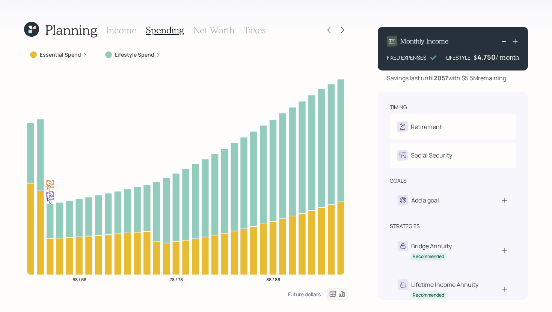
click at [135, 53] on label "Lifestyle Spend" at bounding box center [134, 55] width 39 height 8
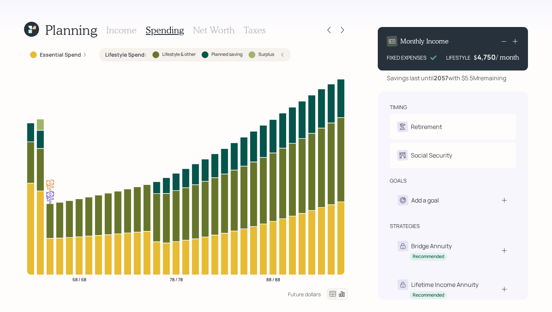
click at [162, 55] on label "Lifestyle & other" at bounding box center [178, 54] width 33 height 6
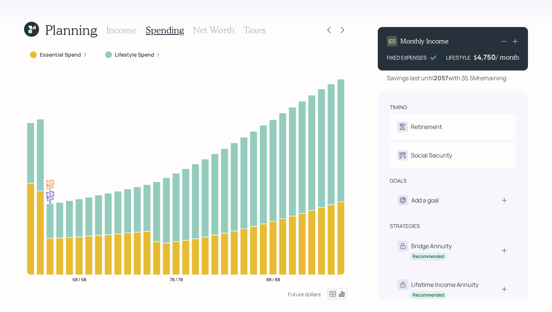
click at [122, 30] on h3 "Income" at bounding box center [121, 30] width 30 height 11
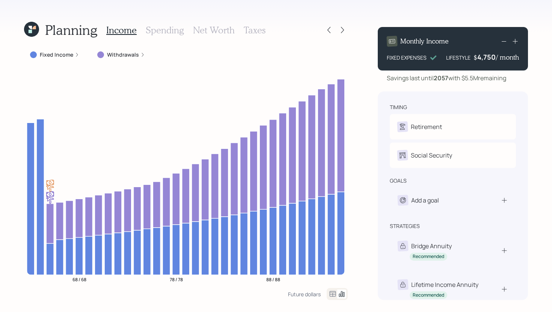
drag, startPoint x: 511, startPoint y: 77, endPoint x: 379, endPoint y: 75, distance: 131.8
click at [379, 75] on div "Savings last until 2057 with $5.5M remaining" at bounding box center [453, 78] width 150 height 9
drag, startPoint x: 464, startPoint y: 78, endPoint x: 511, endPoint y: 79, distance: 46.5
click at [511, 79] on div "Savings last until 2057 with $5.5M remaining" at bounding box center [453, 78] width 150 height 9
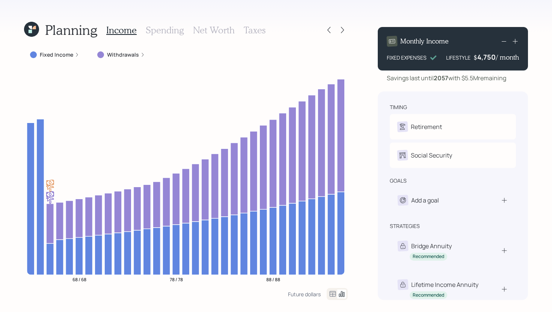
click at [200, 31] on h3 "Net Worth" at bounding box center [214, 30] width 42 height 11
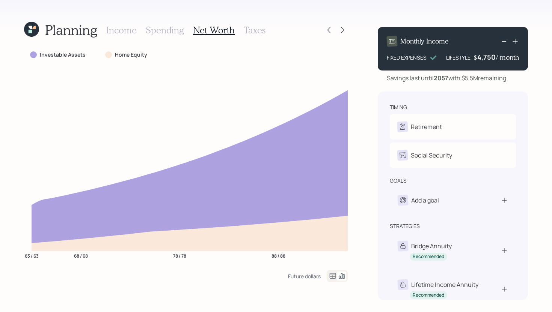
click at [128, 33] on h3 "Income" at bounding box center [121, 30] width 30 height 11
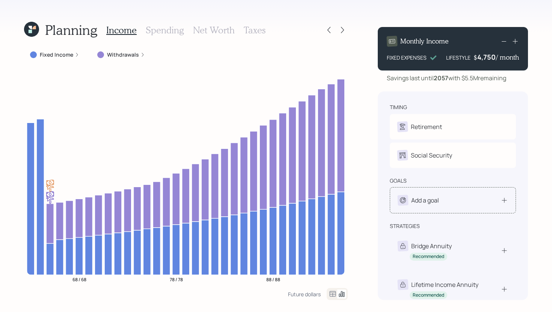
click at [431, 205] on div "Add a goal" at bounding box center [417, 200] width 41 height 11
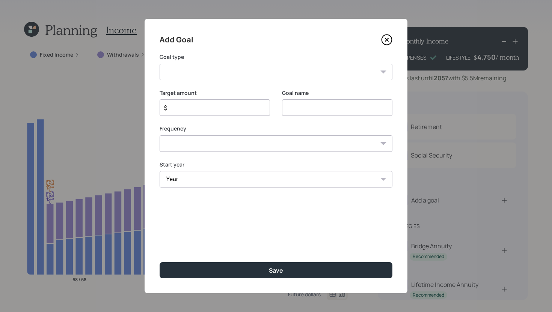
click at [319, 72] on select "Create an emergency fund Donate to charity Purchase a home Make a purchase Supp…" at bounding box center [275, 72] width 233 height 17
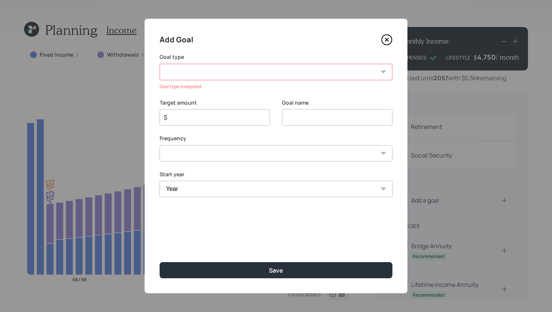
click at [387, 41] on icon at bounding box center [386, 39] width 3 height 3
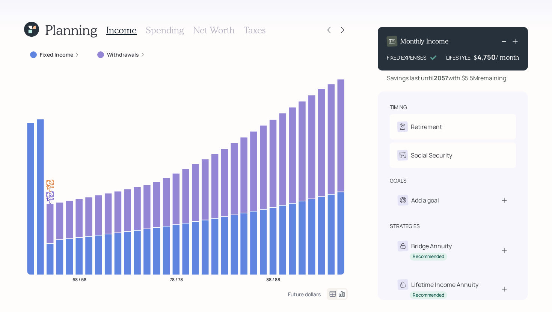
click at [168, 29] on h3 "Spending" at bounding box center [165, 30] width 38 height 11
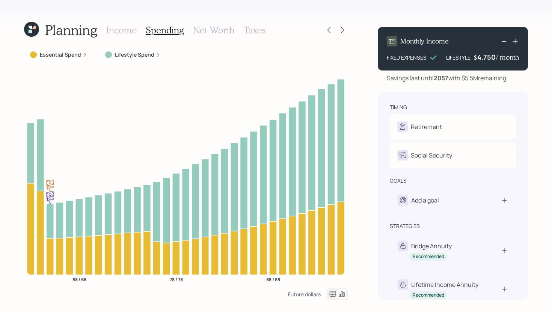
click at [123, 29] on h3 "Income" at bounding box center [121, 30] width 30 height 11
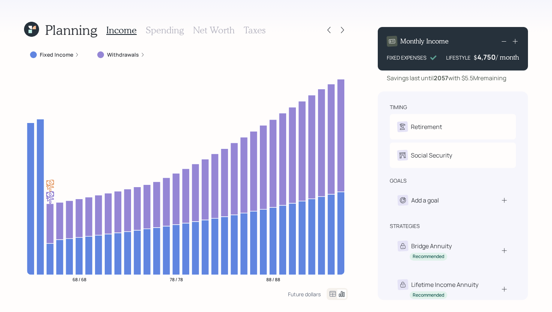
click at [157, 29] on h3 "Spending" at bounding box center [165, 30] width 38 height 11
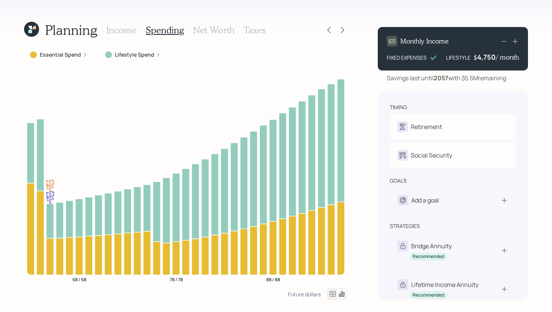
click at [258, 31] on h3 "Taxes" at bounding box center [255, 30] width 22 height 11
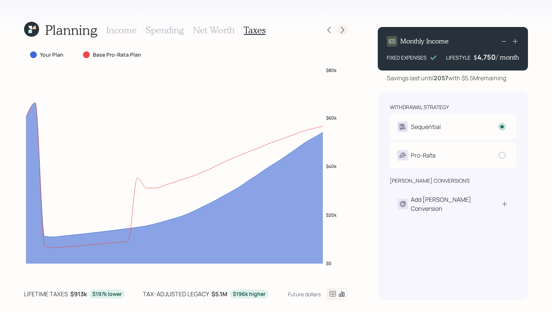
click at [343, 32] on icon at bounding box center [343, 30] width 8 height 8
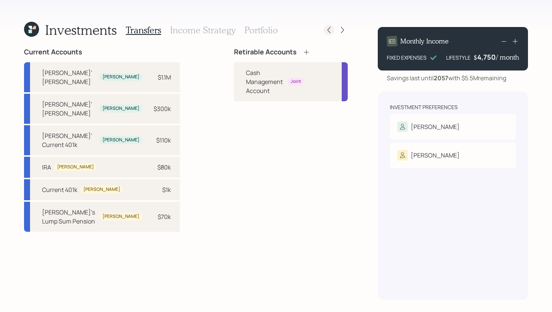
click at [327, 30] on icon at bounding box center [329, 30] width 8 height 8
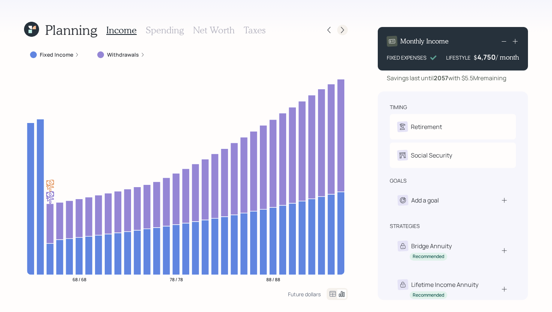
click at [345, 30] on icon at bounding box center [343, 30] width 8 height 8
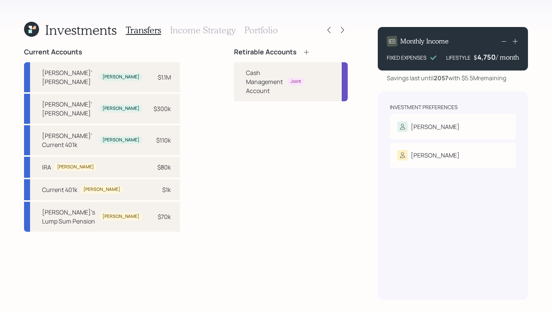
click at [297, 50] on div "Retirable Accounts" at bounding box center [291, 52] width 114 height 8
click at [302, 53] on icon at bounding box center [306, 52] width 8 height 8
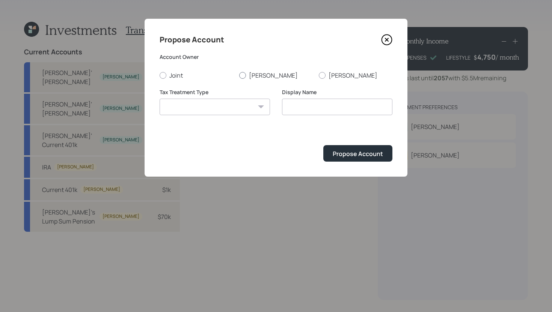
click at [255, 75] on label "Charles" at bounding box center [276, 75] width 74 height 8
click at [239, 75] on input "Charles" at bounding box center [239, 75] width 0 height 0
radio input "true"
click at [223, 107] on select "Roth Taxable Traditional" at bounding box center [214, 107] width 110 height 17
select select "traditional"
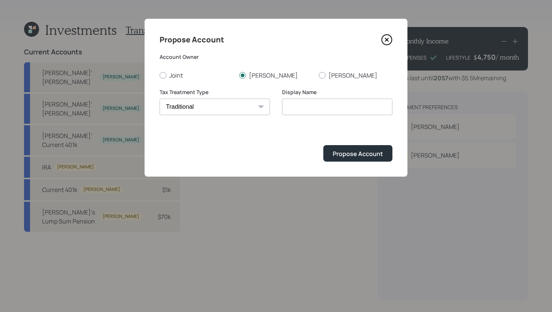
click at [159, 99] on select "Roth Taxable Traditional" at bounding box center [214, 107] width 110 height 17
click at [328, 110] on input "Traditional" at bounding box center [337, 107] width 110 height 17
click at [286, 108] on input "Traditional IRA" at bounding box center [337, 107] width 110 height 17
type input "Charles' Traditional IRA"
click at [354, 150] on div "Propose Account" at bounding box center [358, 154] width 50 height 8
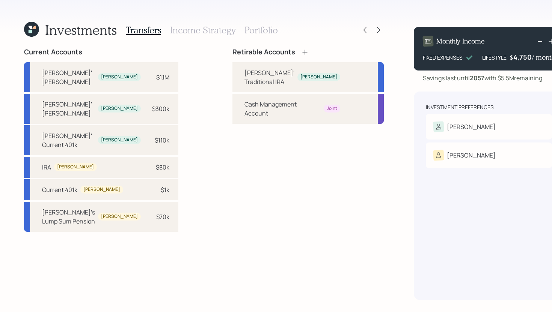
click at [302, 52] on icon at bounding box center [304, 52] width 5 height 5
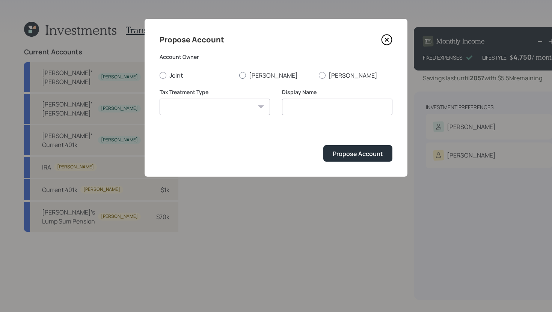
click at [257, 78] on label "Charles" at bounding box center [276, 75] width 74 height 8
click at [239, 75] on input "Charles" at bounding box center [239, 75] width 0 height 0
radio input "true"
click at [232, 107] on select "Roth Taxable Traditional" at bounding box center [214, 107] width 110 height 17
select select "roth"
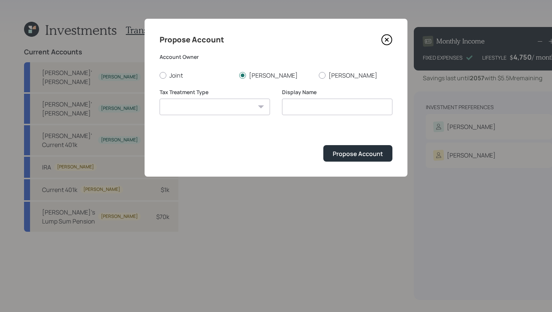
click at [159, 99] on select "Roth Taxable Traditional" at bounding box center [214, 107] width 110 height 17
click at [285, 108] on input "Roth" at bounding box center [337, 107] width 110 height 17
click at [348, 107] on input "Charle's Roth" at bounding box center [337, 107] width 110 height 17
type input "Charle's Roth IRA"
click at [355, 154] on div "Propose Account" at bounding box center [358, 154] width 50 height 8
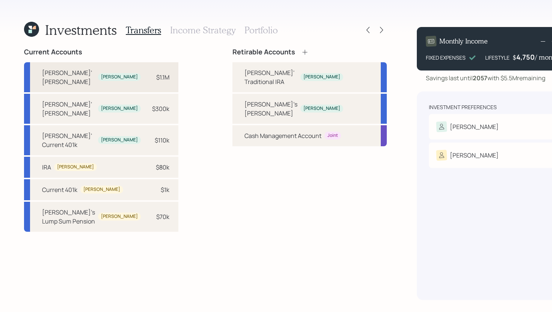
click at [156, 73] on div "$1.1M" at bounding box center [162, 77] width 13 height 9
click at [244, 77] on div "Charles' Traditional IRA" at bounding box center [270, 77] width 53 height 18
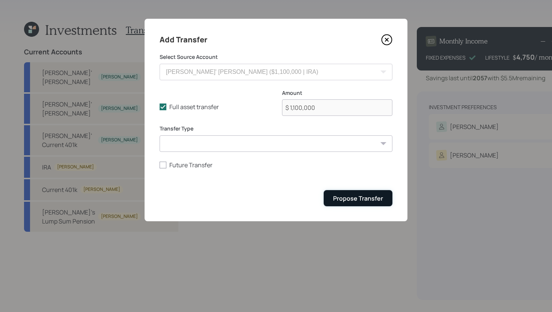
click at [361, 202] on div "Propose Transfer" at bounding box center [358, 198] width 50 height 8
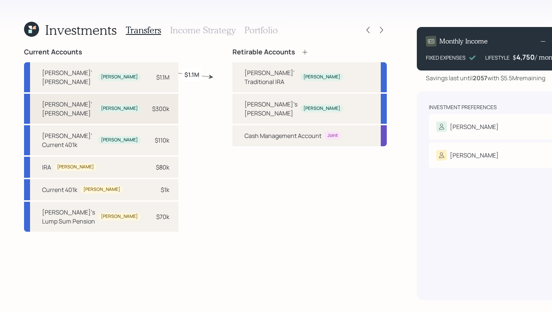
click at [154, 104] on div "$300k" at bounding box center [160, 108] width 17 height 9
click at [244, 110] on div "Charle's Roth IRA" at bounding box center [270, 109] width 53 height 18
select select "578e67b3-9689-4d21-8a38-d0b92cb35706"
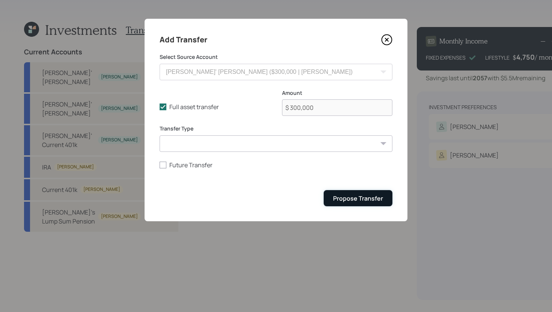
click at [338, 196] on div "Propose Transfer" at bounding box center [358, 198] width 50 height 8
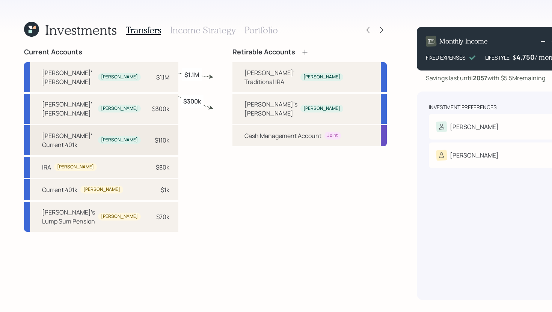
click at [163, 125] on div "Charles' Current 401k Charles $110k" at bounding box center [101, 140] width 154 height 30
click at [232, 81] on div "Charles' Traditional IRA Charles" at bounding box center [309, 77] width 154 height 30
select select "28f08eec-e13e-4e71-b4d1-4127e2b8bd7d"
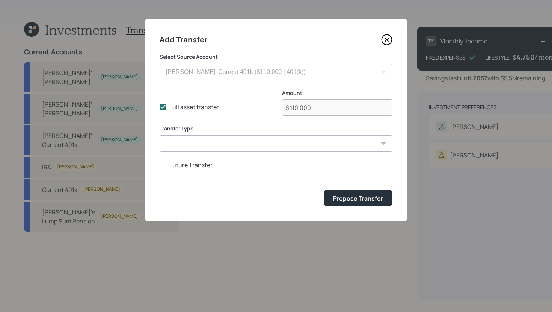
click at [169, 166] on label "Future Transfer" at bounding box center [275, 165] width 233 height 8
click at [159, 165] on input "Future Transfer" at bounding box center [159, 165] width 0 height 0
checkbox input "true"
select select "10"
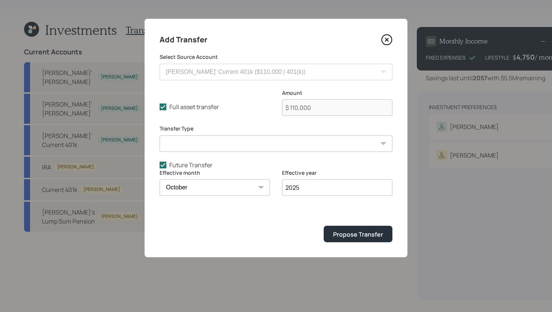
click at [307, 187] on input "2025" at bounding box center [337, 187] width 110 height 17
type input "2027"
click at [346, 236] on div "Propose Transfer" at bounding box center [358, 234] width 50 height 8
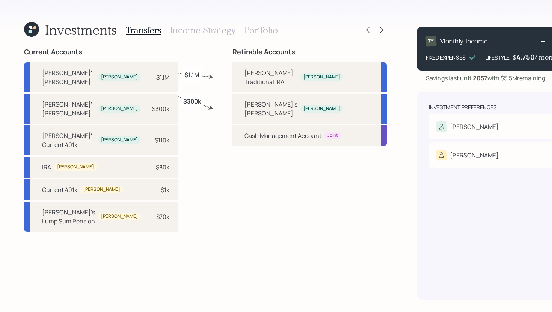
click at [202, 34] on h3 "Income Strategy" at bounding box center [202, 30] width 65 height 11
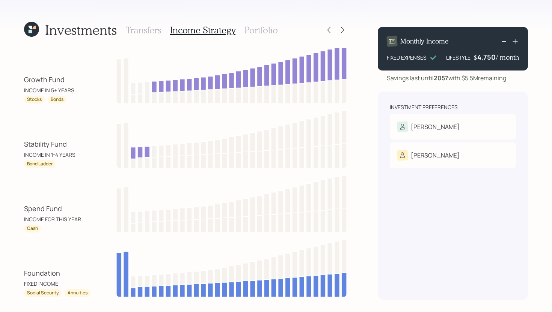
scroll to position [26, 0]
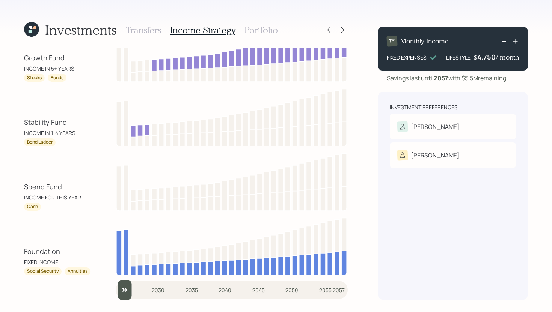
click at [128, 290] on input "slider" at bounding box center [232, 290] width 232 height 20
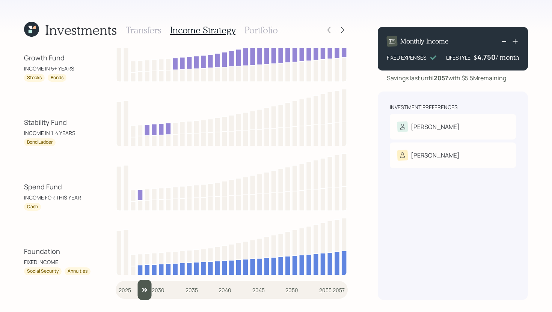
click at [136, 289] on input "slider" at bounding box center [232, 290] width 232 height 20
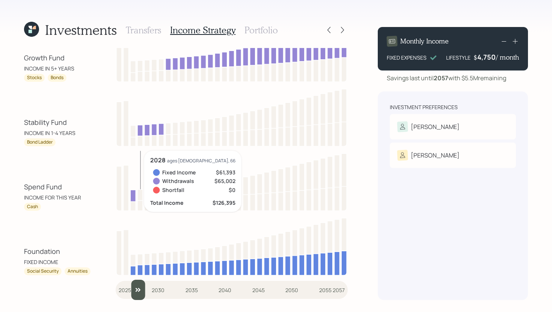
drag, startPoint x: 142, startPoint y: 294, endPoint x: 136, endPoint y: 294, distance: 6.0
type input "2027"
click at [136, 294] on input "slider" at bounding box center [232, 290] width 232 height 20
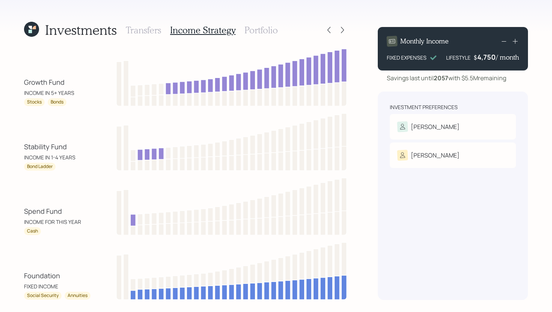
scroll to position [1, 0]
click at [260, 30] on h3 "Portfolio" at bounding box center [260, 30] width 33 height 11
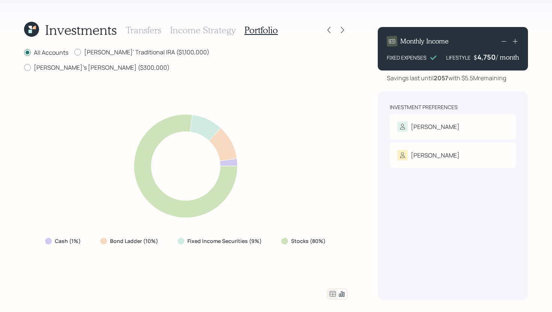
click at [331, 296] on icon at bounding box center [333, 294] width 6 height 6
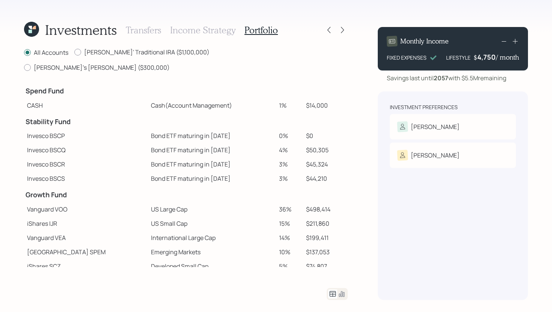
drag, startPoint x: 279, startPoint y: 91, endPoint x: 262, endPoint y: 92, distance: 17.6
click at [261, 98] on tr "CASH Cash (Account Management) 1% $14,000" at bounding box center [186, 105] width 324 height 14
click at [58, 98] on td "CASH" at bounding box center [86, 105] width 124 height 14
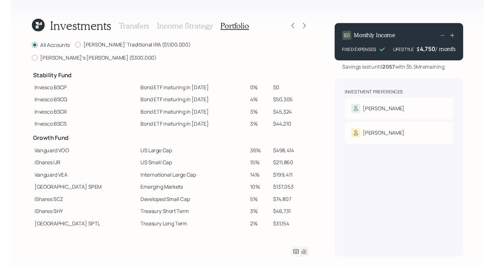
scroll to position [33, 0]
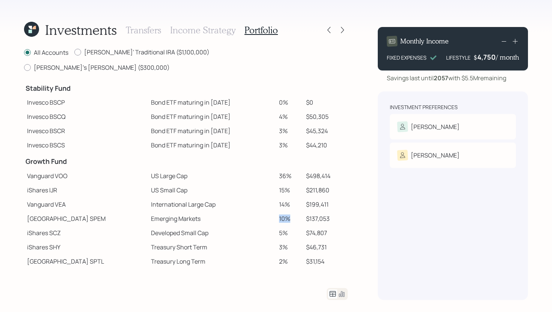
drag, startPoint x: 281, startPoint y: 204, endPoint x: 263, endPoint y: 204, distance: 17.6
click at [263, 212] on tr "State Street SPEM Emerging Markets 10% $137,053" at bounding box center [186, 219] width 324 height 14
click at [263, 212] on td "Emerging Markets" at bounding box center [212, 219] width 128 height 14
click at [343, 29] on icon at bounding box center [343, 30] width 8 height 8
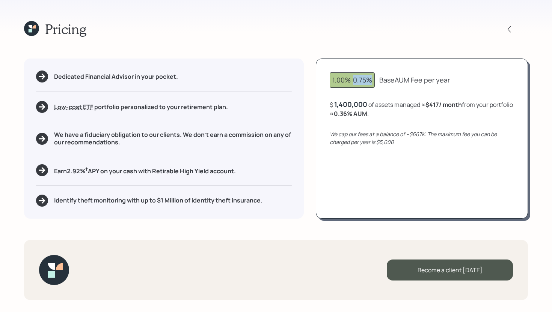
drag, startPoint x: 352, startPoint y: 80, endPoint x: 372, endPoint y: 80, distance: 19.1
click at [372, 80] on div "1.00% 0.75%" at bounding box center [352, 80] width 40 height 10
click at [429, 66] on div "1.00% 0.75% Base AUM Fee per year $ 1,400,000 of assets managed ≈ $417 / month …" at bounding box center [422, 139] width 212 height 160
drag, startPoint x: 401, startPoint y: 144, endPoint x: 379, endPoint y: 145, distance: 22.5
click at [379, 145] on div "We cap our fees at a balance of ~$667K. The maximum fee you can be charged per …" at bounding box center [422, 138] width 184 height 16
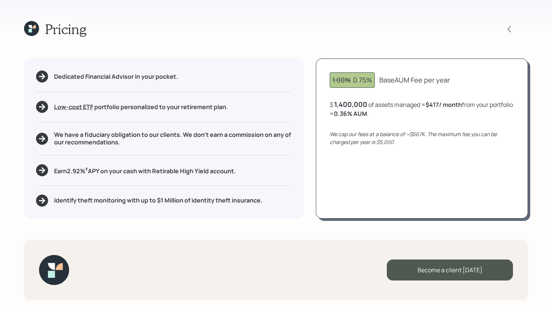
click at [350, 129] on div "1.00% 0.75% Base AUM Fee per year $ 1,400,000 of assets managed ≈ $417 / month …" at bounding box center [422, 139] width 212 height 160
drag, startPoint x: 358, startPoint y: 113, endPoint x: 395, endPoint y: 113, distance: 36.8
click at [395, 113] on div "$ 1,400,000 of assets managed ≈ $417 / month from your portfolio ≈ 0.36 % AUM ." at bounding box center [422, 109] width 184 height 18
drag, startPoint x: 246, startPoint y: 173, endPoint x: 52, endPoint y: 173, distance: 194.4
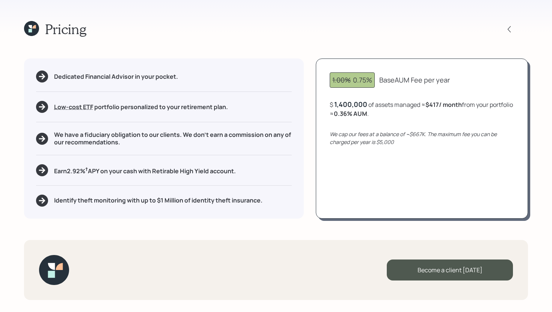
click at [52, 173] on div "Earn 2.92 % † APY on your cash with Retirable High Yield account." at bounding box center [164, 170] width 256 height 12
click at [52, 176] on div "Dedicated Financial Advisor in your pocket. Low-cost ETF Retirable uses diversi…" at bounding box center [164, 139] width 280 height 160
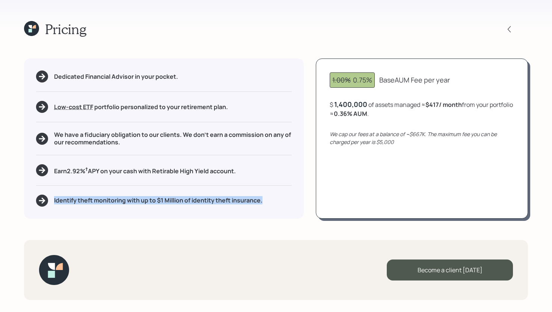
drag, startPoint x: 264, startPoint y: 202, endPoint x: 59, endPoint y: 196, distance: 205.0
click at [59, 196] on div "Identify theft monitoring with up to $1 Million of identity theft insurance." at bounding box center [164, 201] width 256 height 12
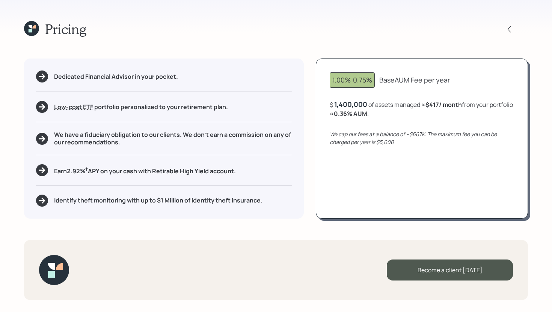
click at [61, 190] on div "Dedicated Financial Advisor in your pocket. Low-cost ETF Retirable uses diversi…" at bounding box center [164, 139] width 280 height 160
click at [509, 27] on icon at bounding box center [509, 30] width 8 height 8
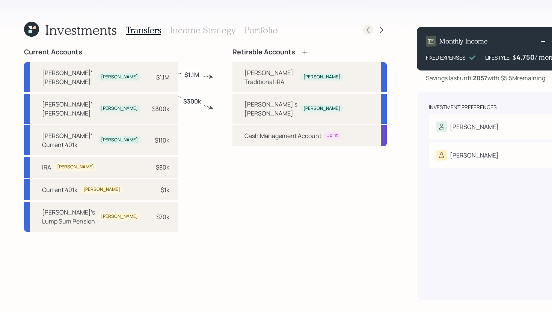
click at [364, 30] on icon at bounding box center [368, 30] width 8 height 8
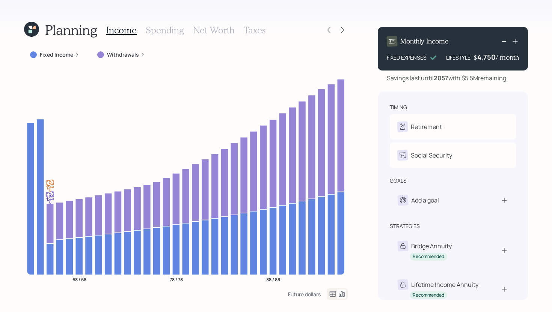
click at [256, 34] on h3 "Taxes" at bounding box center [255, 30] width 22 height 11
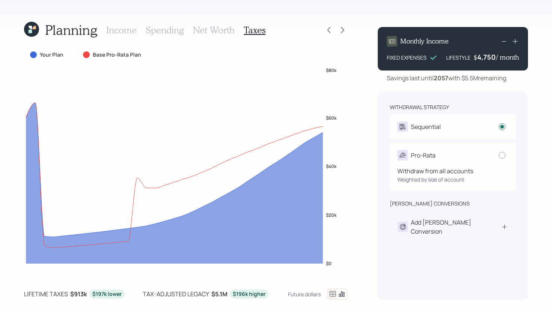
click at [438, 160] on div "Pro-Rata" at bounding box center [452, 155] width 111 height 11
radio input "false"
radio input "true"
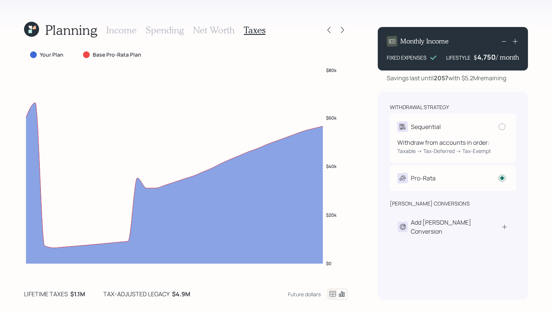
click at [491, 123] on div "Sequential" at bounding box center [452, 127] width 111 height 11
radio input "true"
radio input "false"
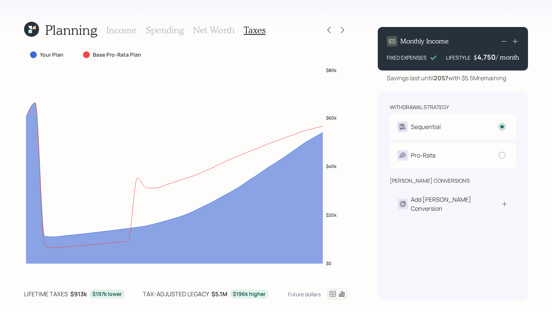
click at [32, 29] on icon at bounding box center [31, 29] width 15 height 15
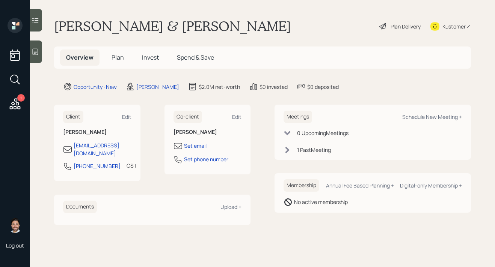
click at [390, 24] on div "Plan Delivery" at bounding box center [405, 27] width 30 height 8
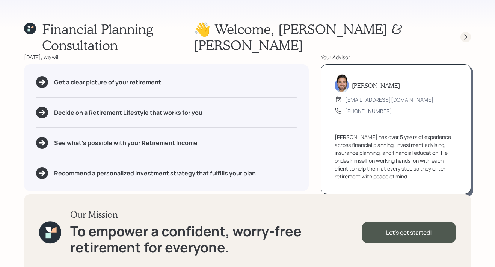
click at [463, 33] on icon at bounding box center [466, 37] width 8 height 8
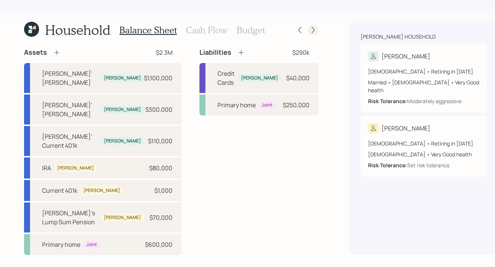
click at [311, 32] on icon at bounding box center [312, 30] width 3 height 6
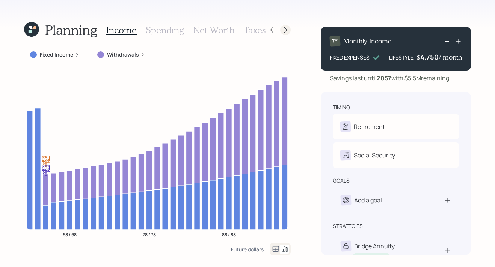
click at [283, 31] on icon at bounding box center [285, 30] width 8 height 8
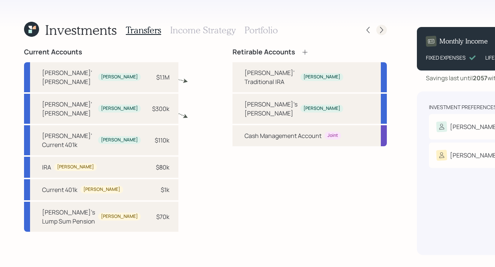
click at [378, 30] on icon at bounding box center [382, 30] width 8 height 8
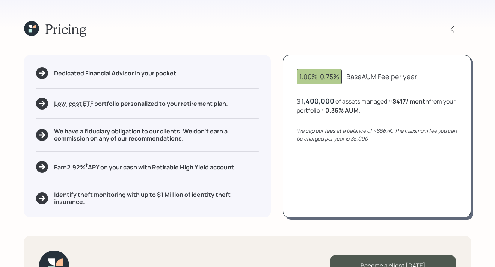
click at [31, 32] on icon at bounding box center [30, 30] width 3 height 3
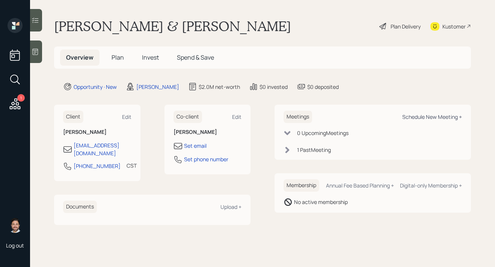
click at [417, 117] on div "Schedule New Meeting +" at bounding box center [432, 116] width 60 height 7
select select "bffa7908-1b2a-4c79-9bb6-f0ec9aed22d3"
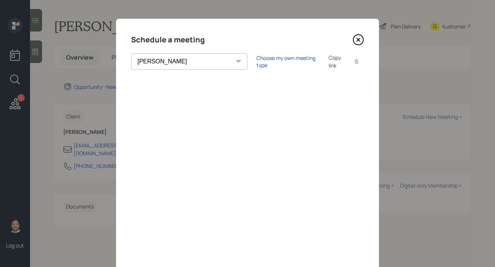
click at [357, 42] on icon at bounding box center [357, 39] width 11 height 11
